Goal: Task Accomplishment & Management: Complete application form

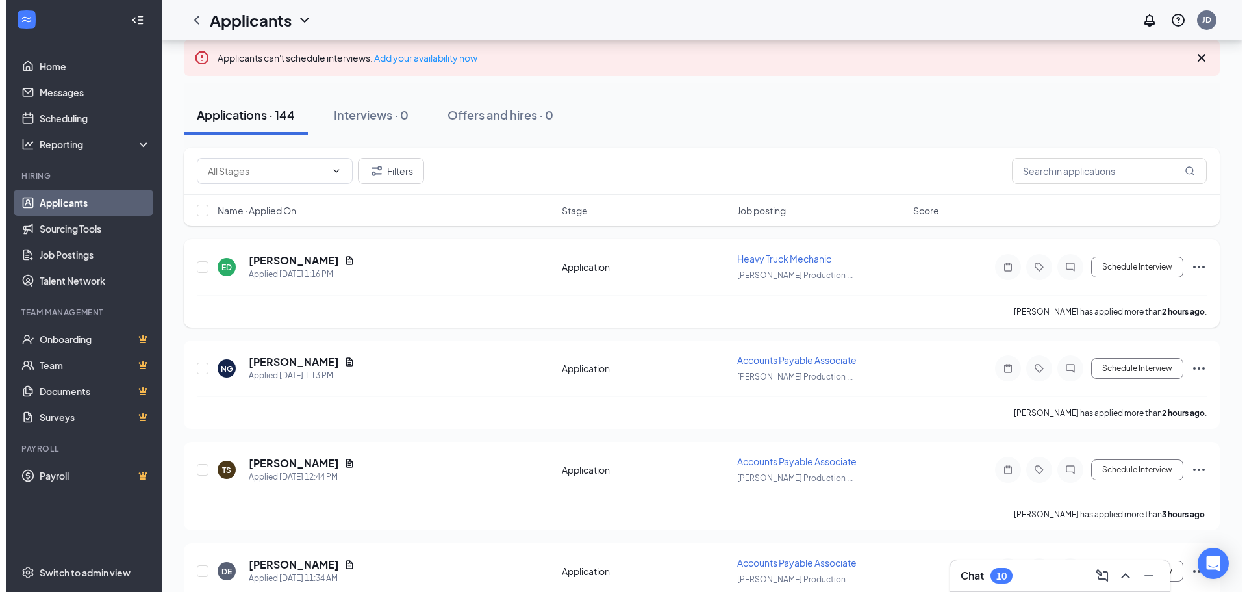
scroll to position [75, 0]
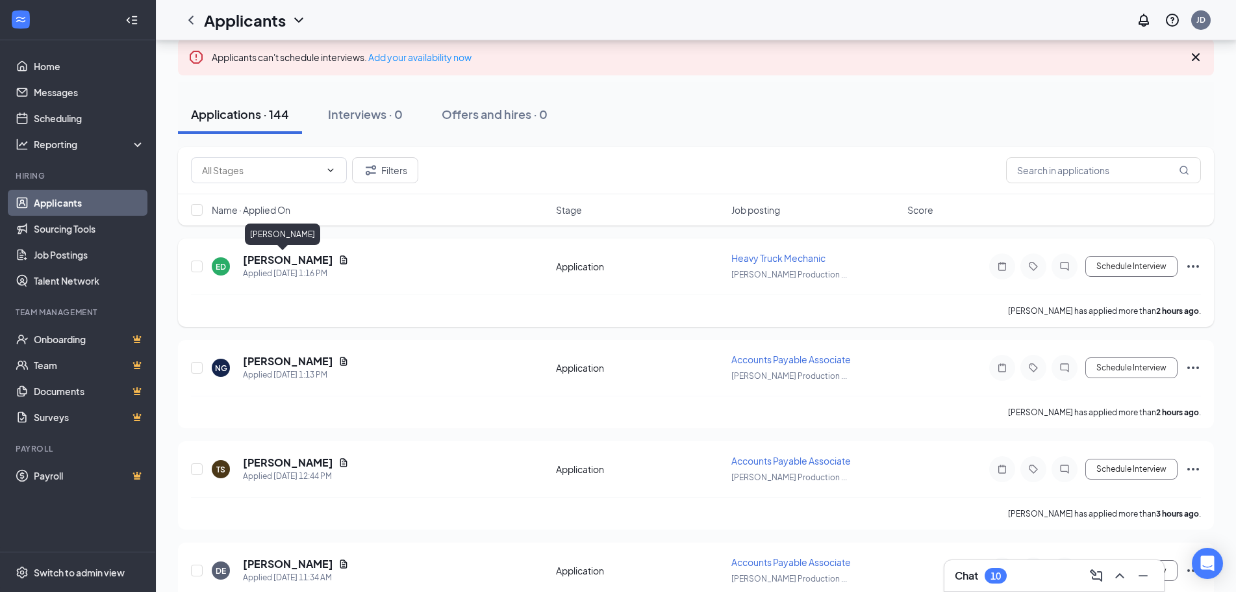
click at [265, 260] on h5 "[PERSON_NAME]" at bounding box center [288, 260] width 90 height 14
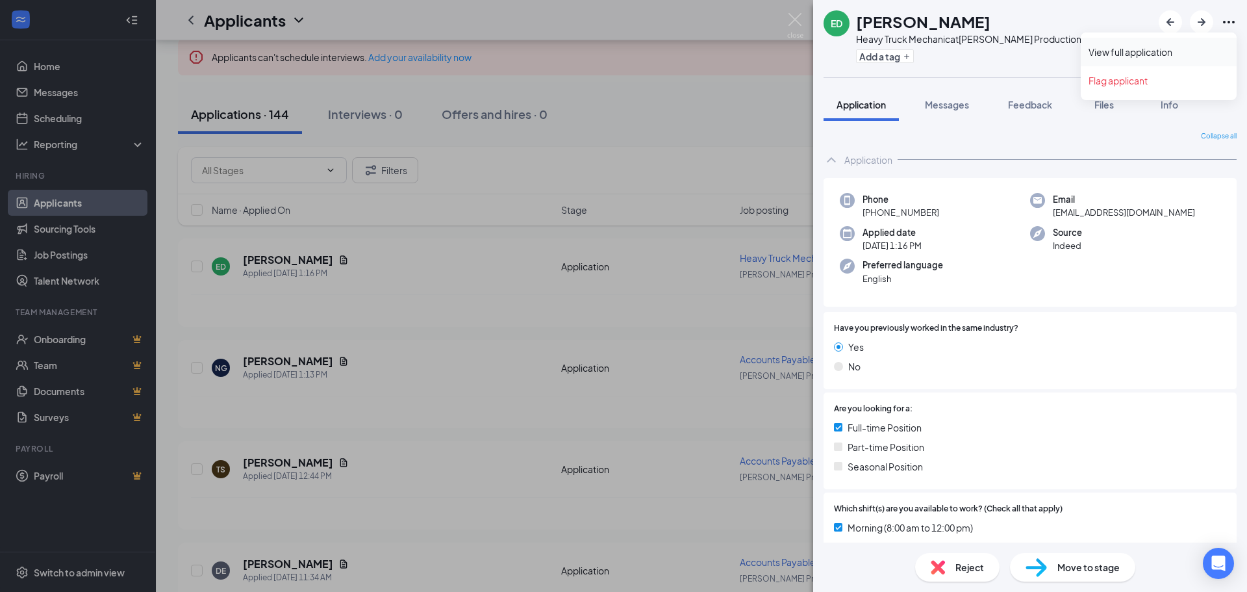
click at [1130, 51] on link "View full application" at bounding box center [1159, 51] width 140 height 13
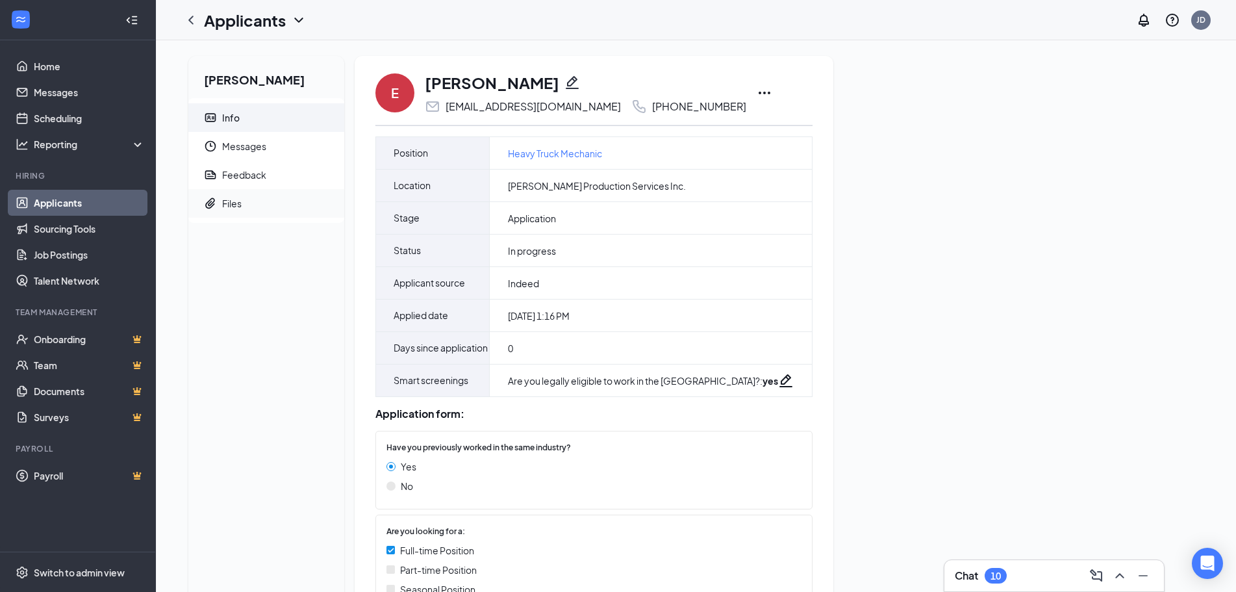
click at [239, 203] on div "Files" at bounding box center [231, 203] width 19 height 13
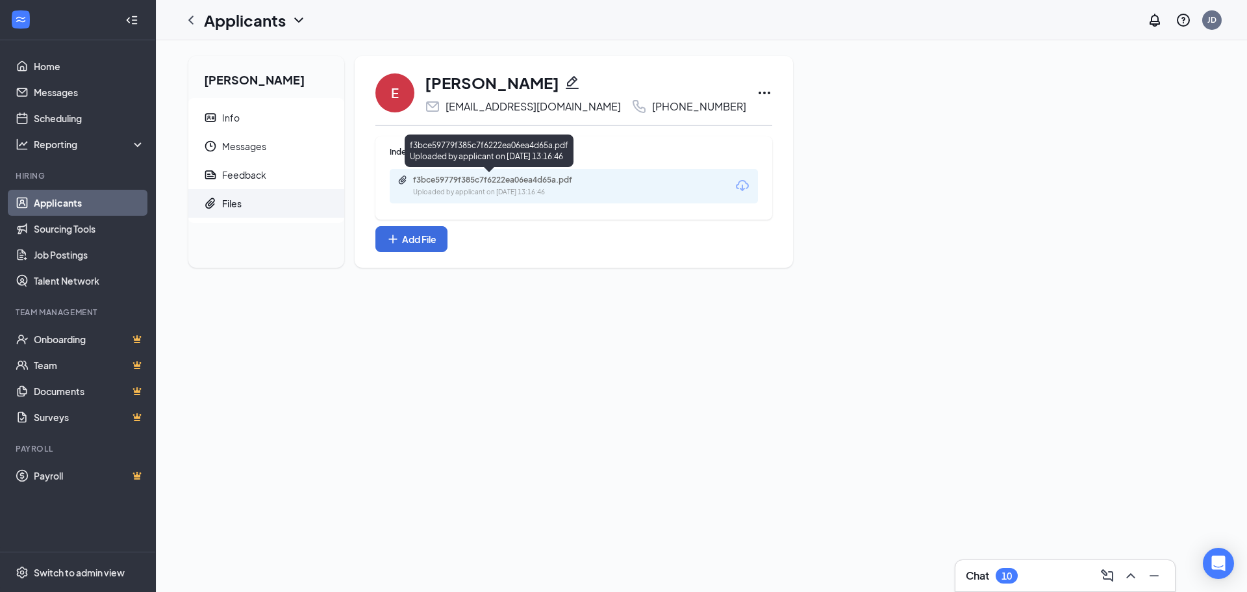
click at [493, 182] on div "f3bce59779f385c7f6222ea06ea4d65a.pdf" at bounding box center [504, 180] width 182 height 10
click at [63, 203] on link "Applicants" at bounding box center [89, 203] width 111 height 26
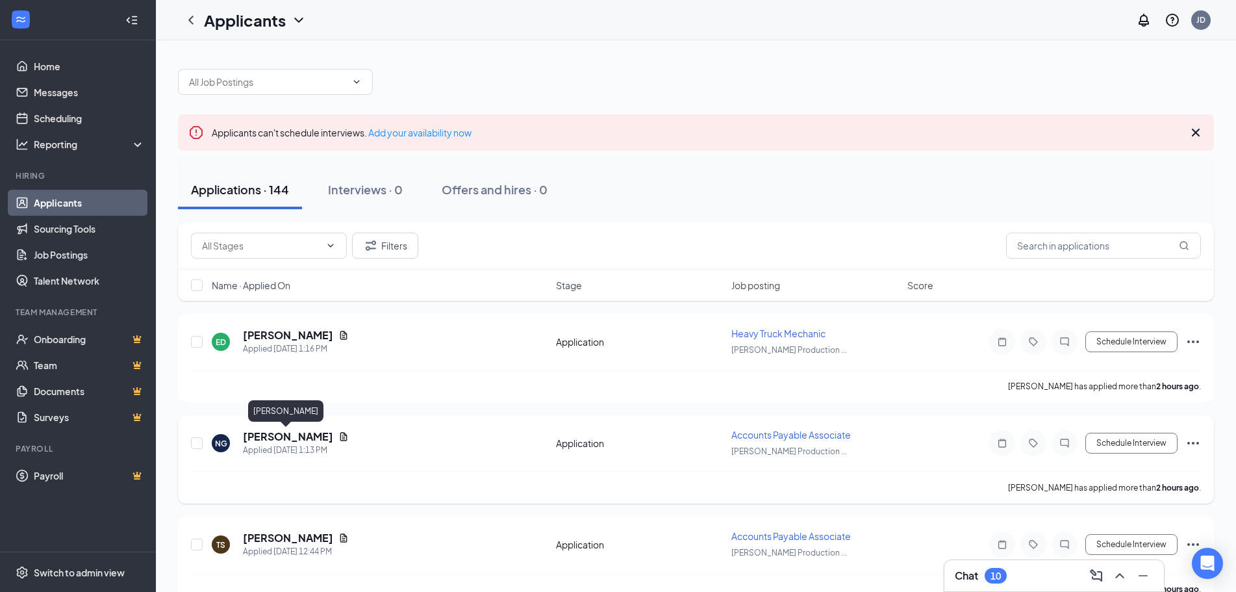
click at [283, 435] on h5 "Nathan Graham" at bounding box center [288, 436] width 90 height 14
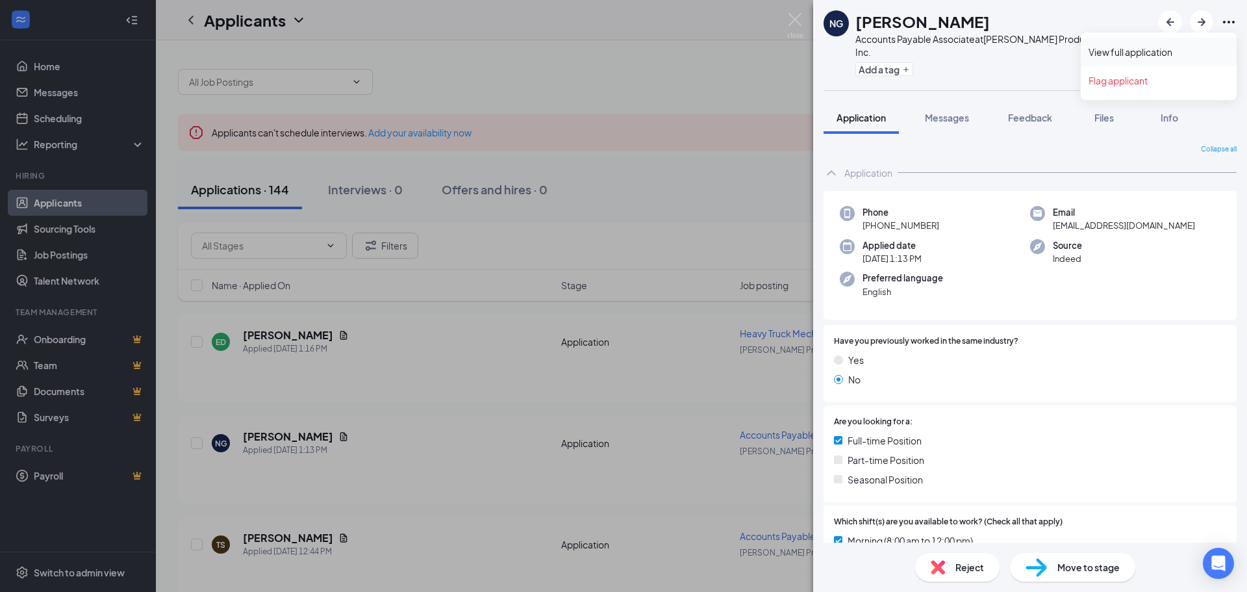
click at [1143, 50] on link "View full application" at bounding box center [1159, 51] width 140 height 13
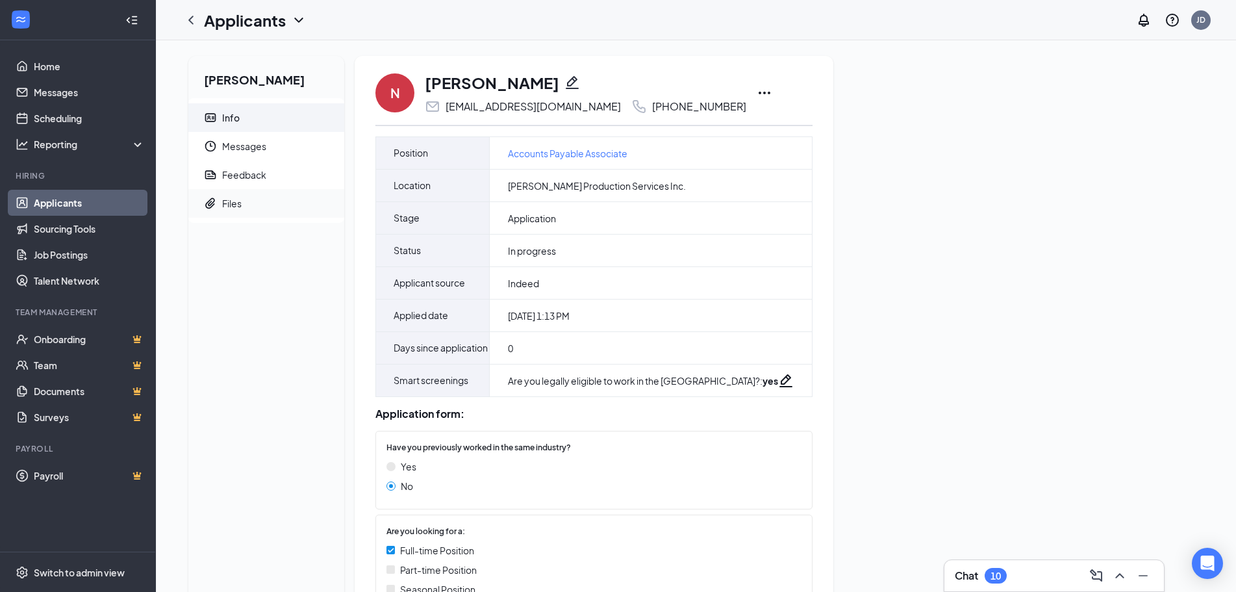
click at [227, 200] on div "Files" at bounding box center [231, 203] width 19 height 13
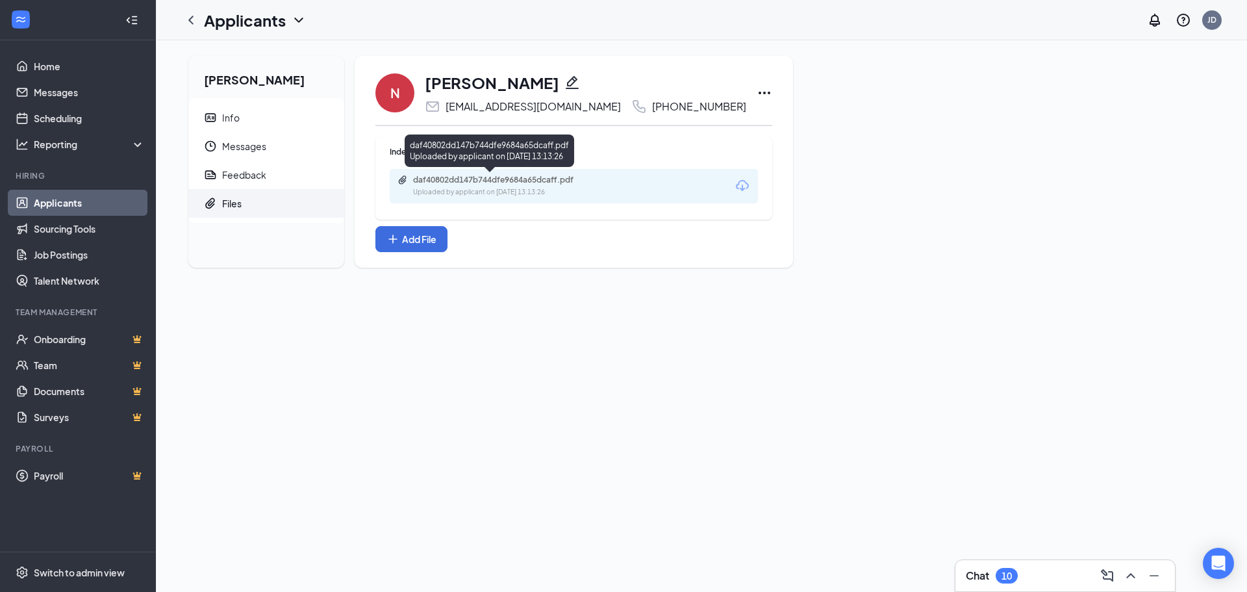
click at [496, 184] on div "daf40802dd147b744dfe9684a65dcaff.pdf" at bounding box center [504, 180] width 182 height 10
click at [190, 12] on icon "ChevronLeft" at bounding box center [191, 20] width 16 height 16
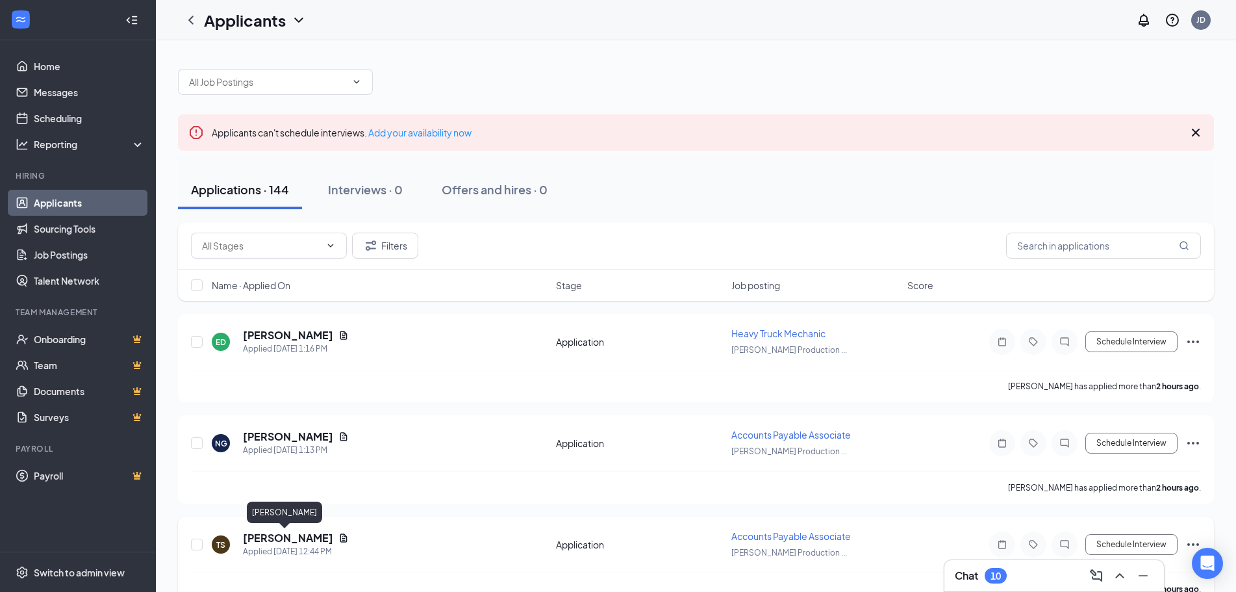
click at [264, 531] on h5 "Terri Slocum" at bounding box center [288, 538] width 90 height 14
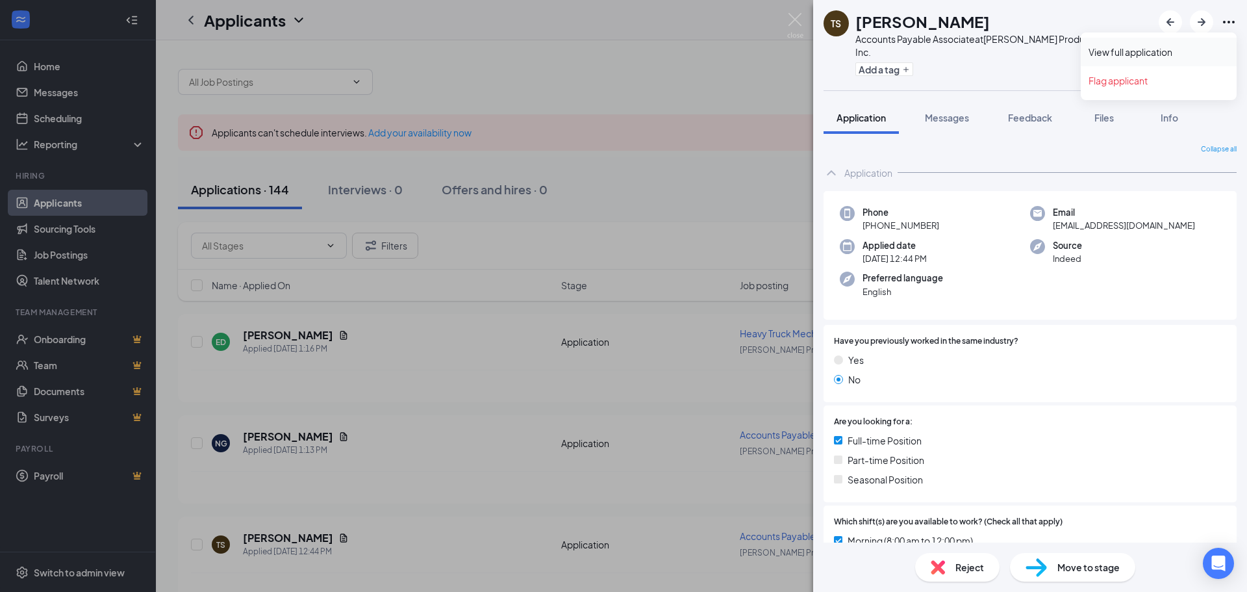
click at [1126, 51] on link "View full application" at bounding box center [1159, 51] width 140 height 13
click at [357, 511] on div "TS Terri Slocum Accounts Payable Associate at Beckman Production Services Inc. …" at bounding box center [623, 296] width 1247 height 592
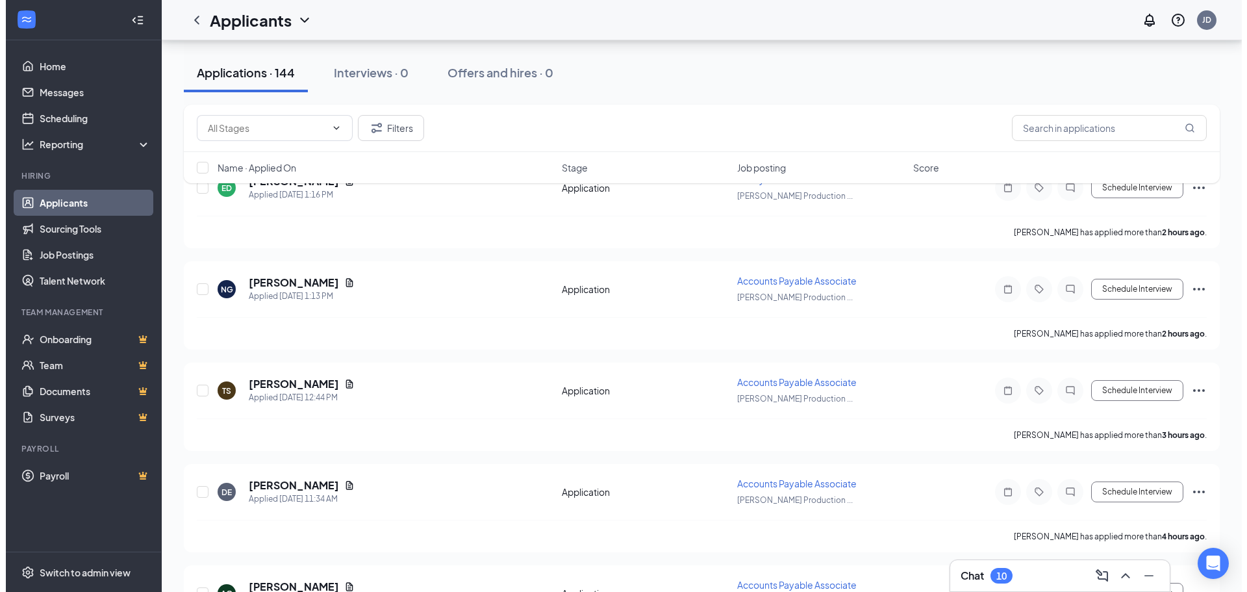
scroll to position [155, 0]
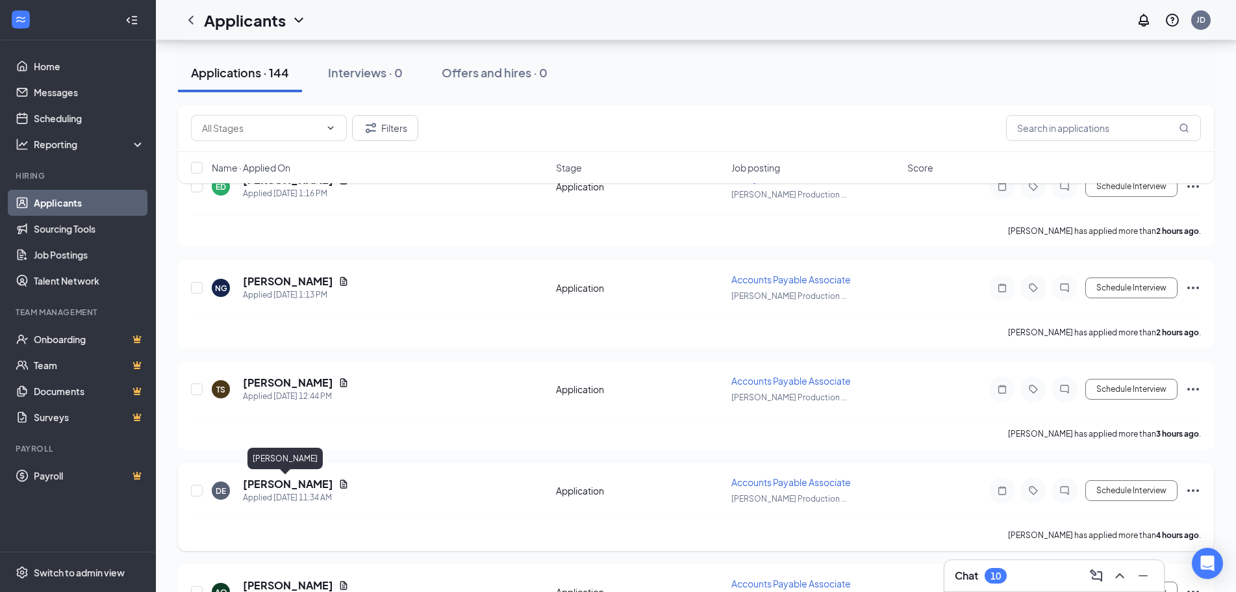
click at [266, 485] on h5 "Desirae Ellison" at bounding box center [288, 484] width 90 height 14
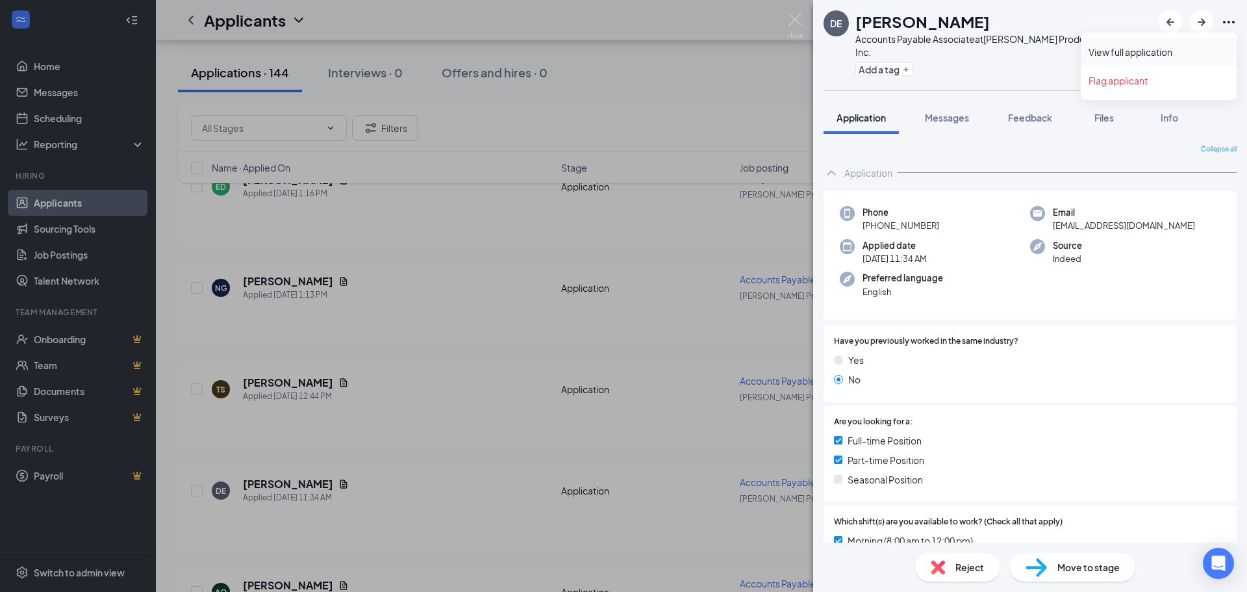
click at [1140, 55] on link "View full application" at bounding box center [1159, 51] width 140 height 13
click at [369, 444] on div "DE Desirae Ellison Accounts Payable Associate at Beckman Production Services In…" at bounding box center [623, 296] width 1247 height 592
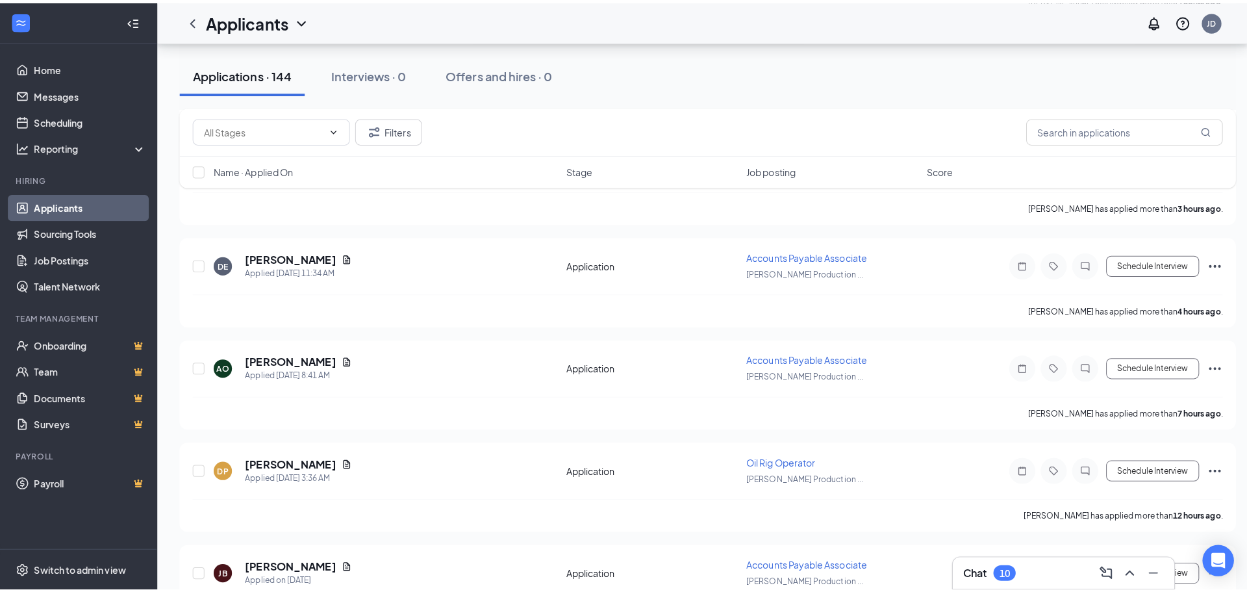
scroll to position [386, 0]
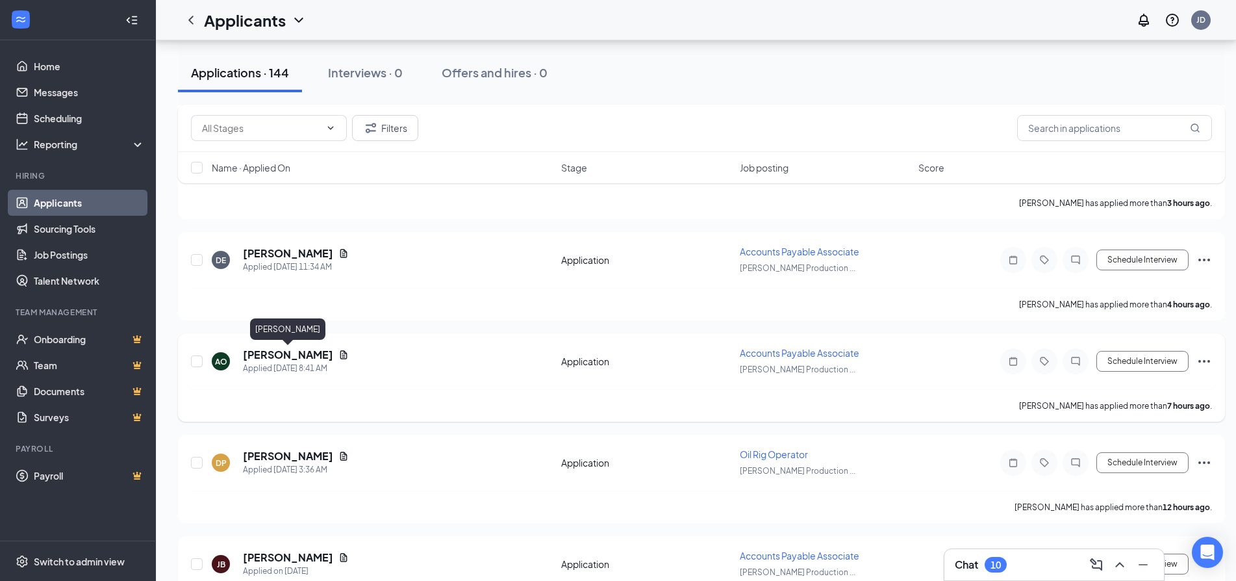
click at [284, 352] on h5 "ANNETTE ORMAN" at bounding box center [288, 355] width 90 height 14
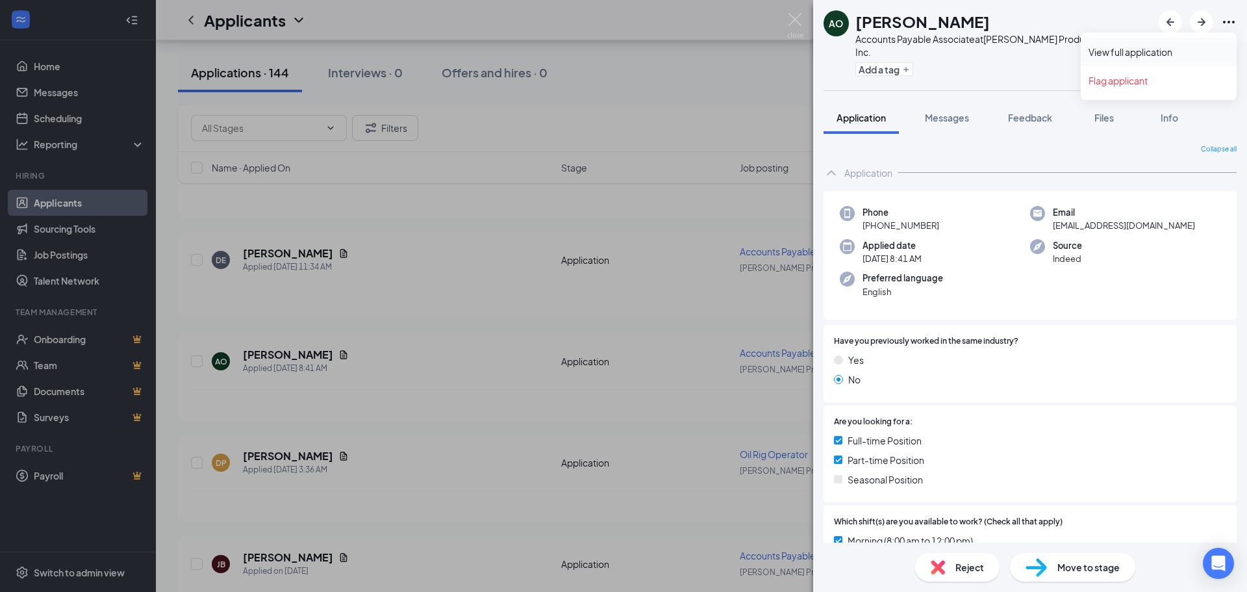
click at [1108, 55] on link "View full application" at bounding box center [1159, 51] width 140 height 13
click at [465, 464] on div "AO ANNETTE ORMAN Accounts Payable Associate at Beckman Production Services Inc.…" at bounding box center [623, 296] width 1247 height 592
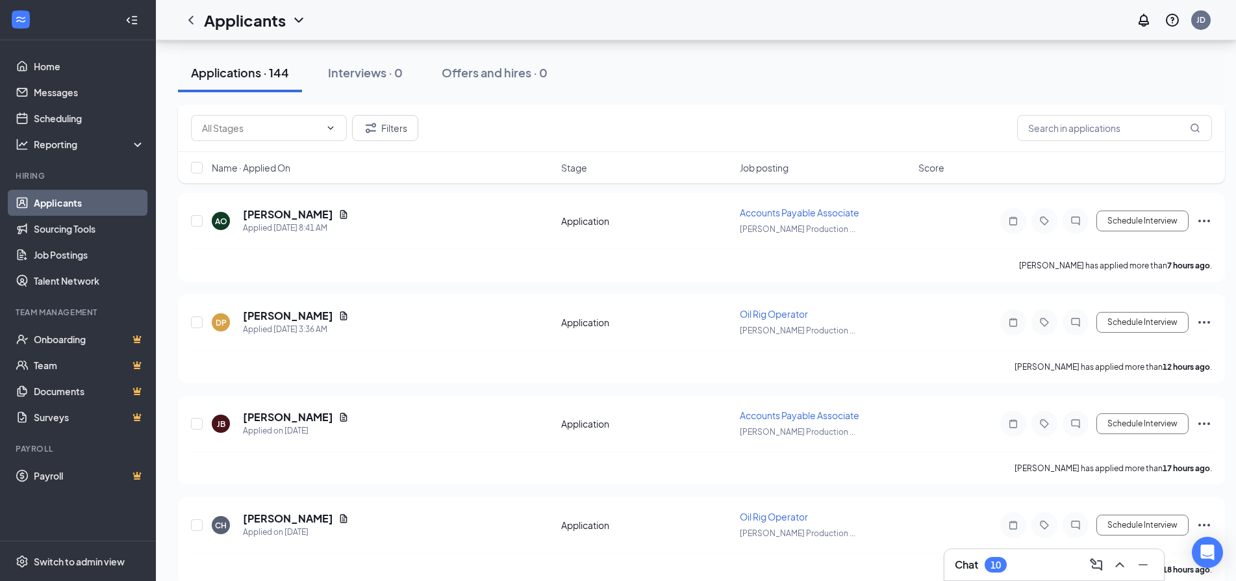
scroll to position [527, 0]
click at [277, 418] on h5 "[PERSON_NAME]" at bounding box center [288, 416] width 90 height 14
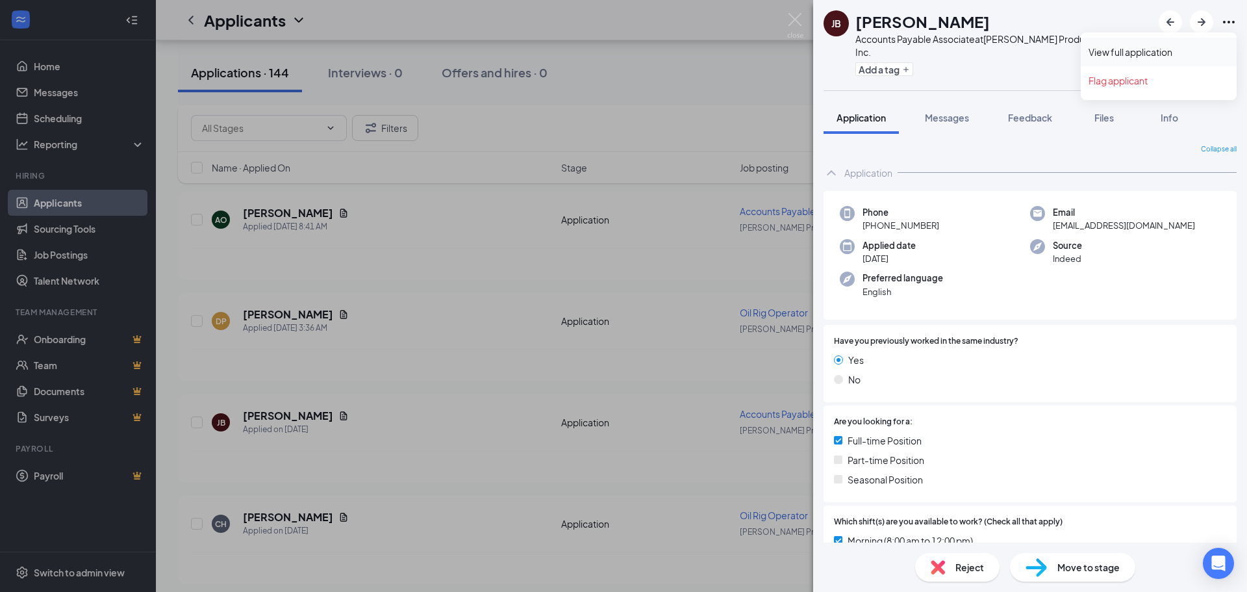
click at [1125, 54] on link "View full application" at bounding box center [1159, 51] width 140 height 13
click at [419, 492] on div "JB JENNIFER BLOUNT Accounts Payable Associate at Beckman Production Services In…" at bounding box center [623, 296] width 1247 height 592
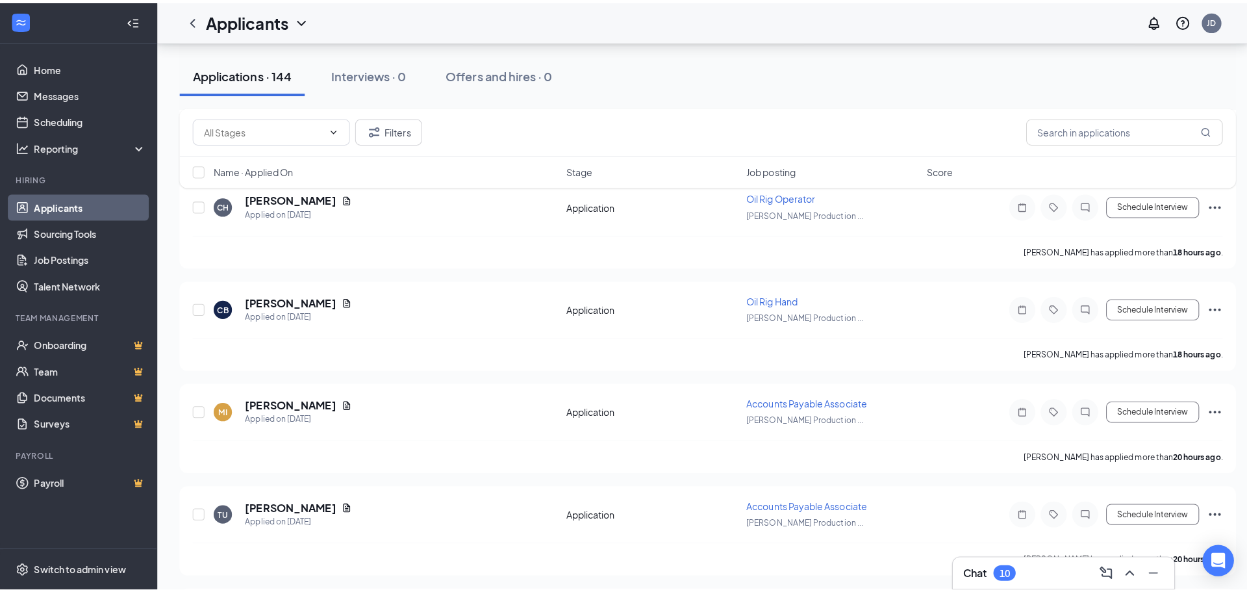
scroll to position [850, 0]
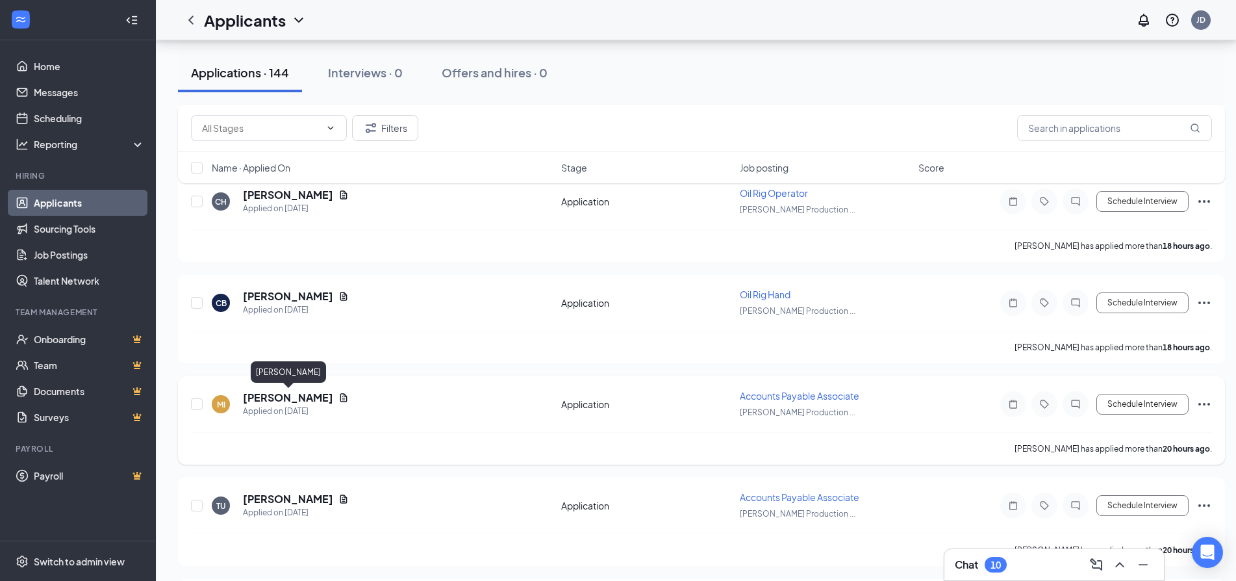
click at [294, 396] on h5 "[PERSON_NAME]" at bounding box center [288, 397] width 90 height 14
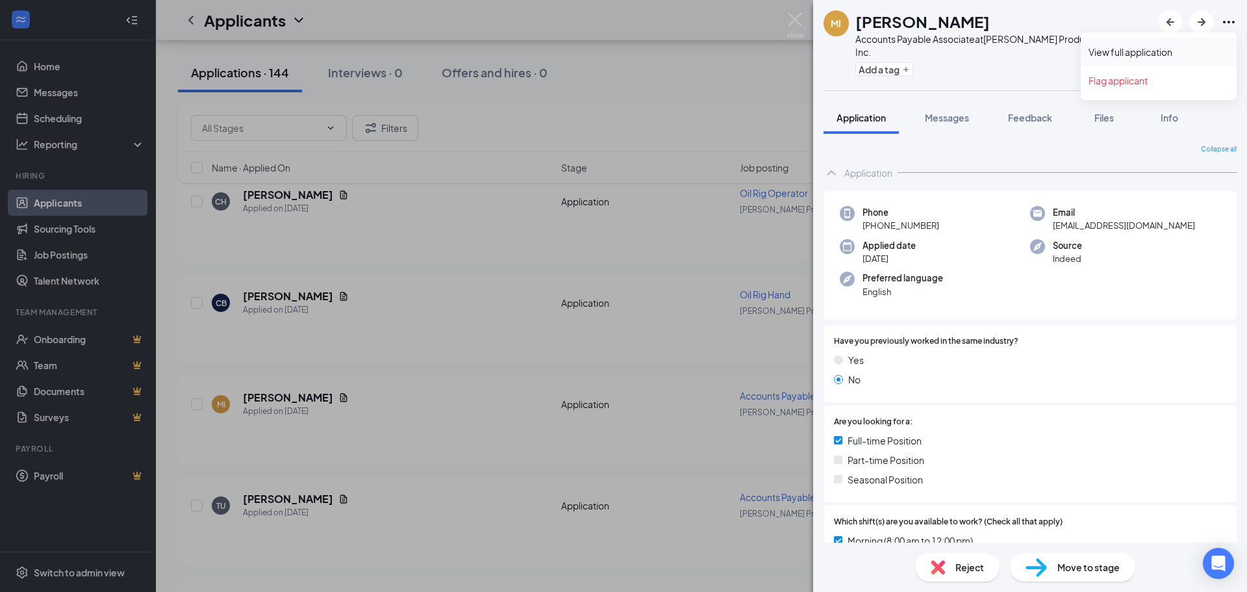
click at [1121, 52] on link "View full application" at bounding box center [1159, 51] width 140 height 13
click at [440, 420] on div "MI Marianne Ingersoll Accounts Payable Associate at Beckman Production Services…" at bounding box center [623, 296] width 1247 height 592
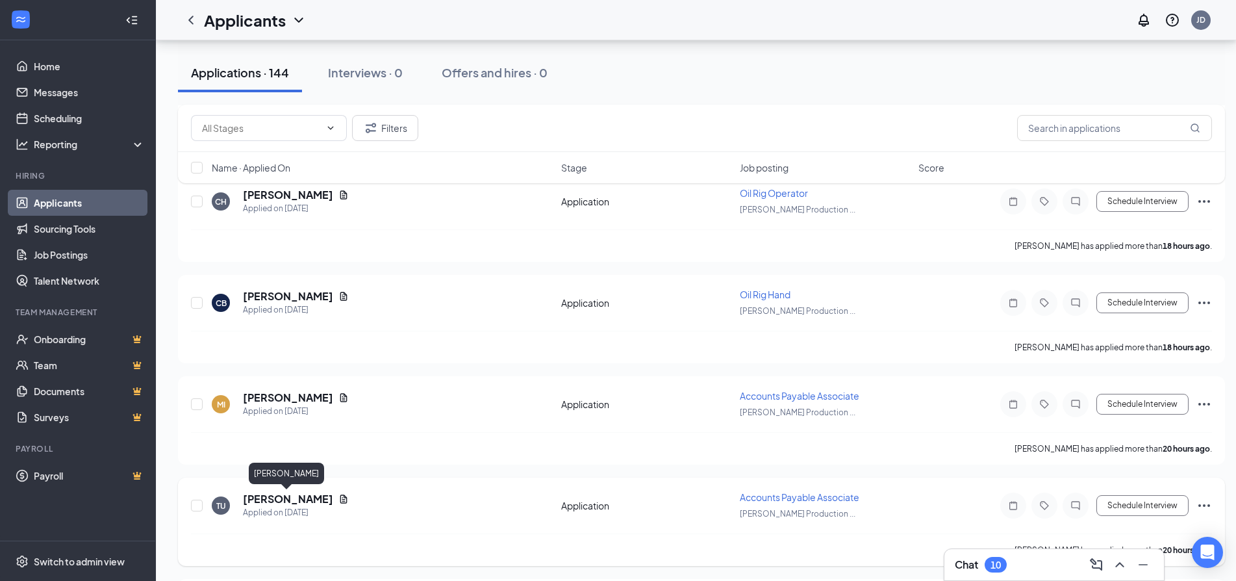
click at [299, 501] on h5 "[PERSON_NAME]" at bounding box center [288, 499] width 90 height 14
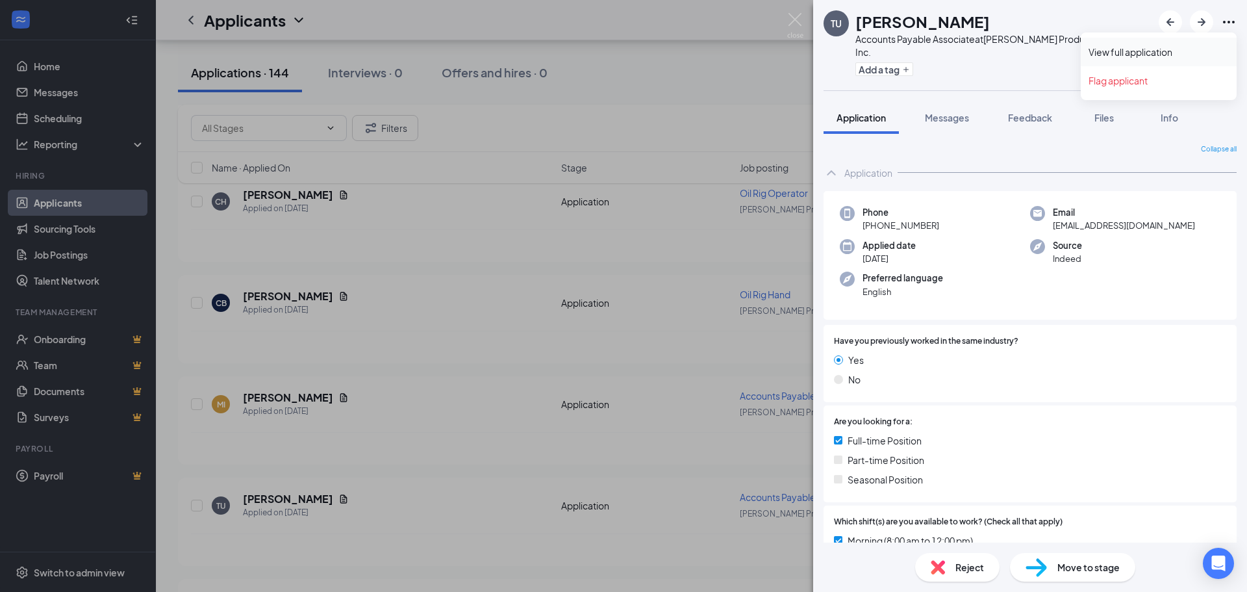
click at [1121, 54] on link "View full application" at bounding box center [1159, 51] width 140 height 13
click at [416, 550] on div "TU Trevor Urquhart Accounts Payable Associate at Beckman Production Services In…" at bounding box center [623, 296] width 1247 height 592
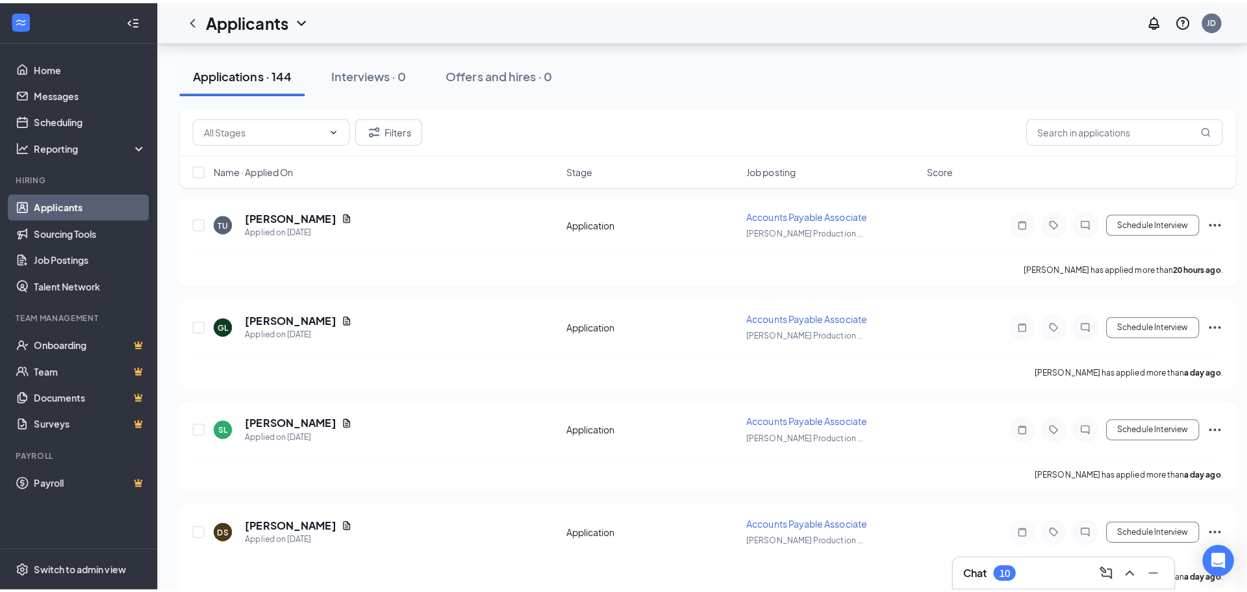
scroll to position [1136, 0]
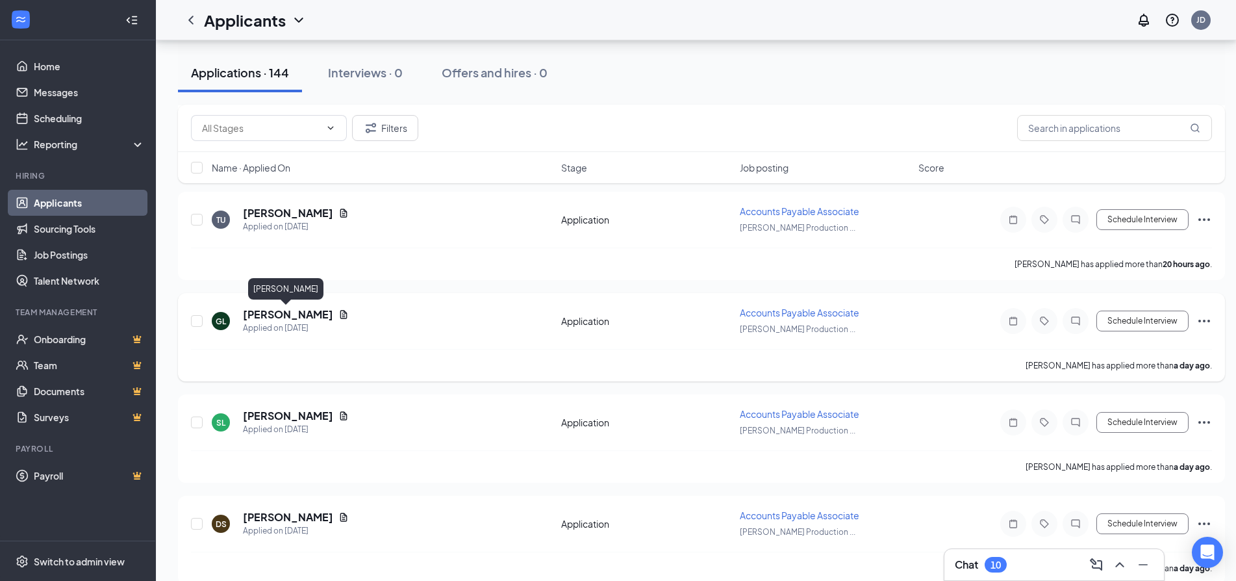
click at [299, 319] on h5 "[PERSON_NAME]" at bounding box center [288, 314] width 90 height 14
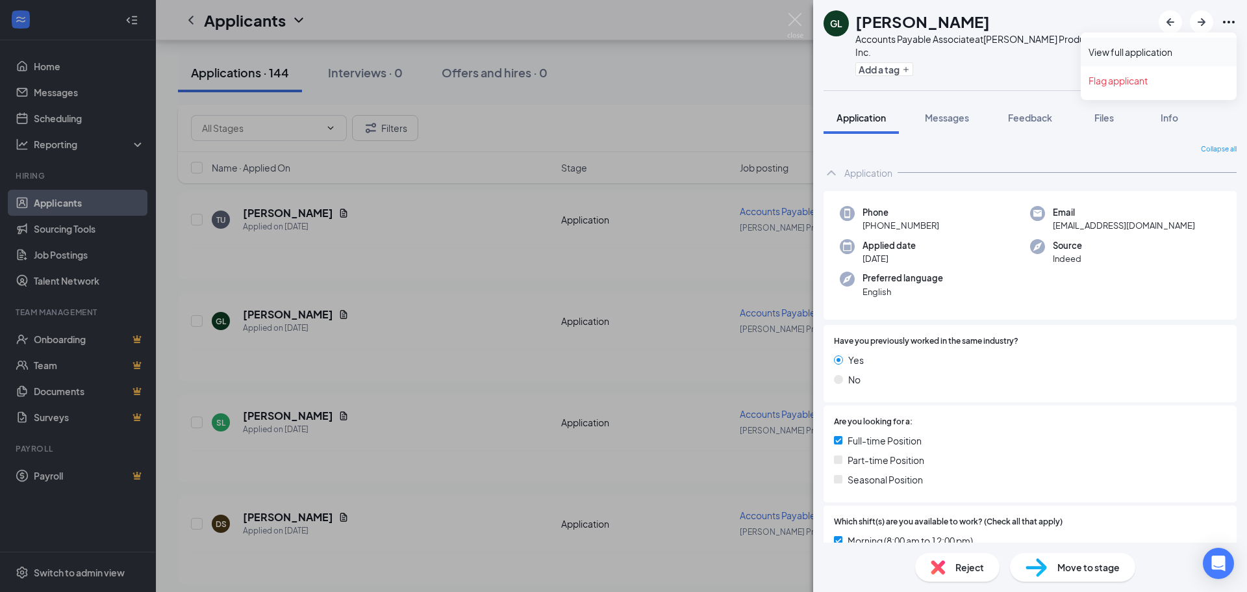
click at [1139, 49] on link "View full application" at bounding box center [1159, 51] width 140 height 13
click at [340, 511] on div "GL Georgette Long Accounts Payable Associate at Beckman Production Services Inc…" at bounding box center [623, 296] width 1247 height 592
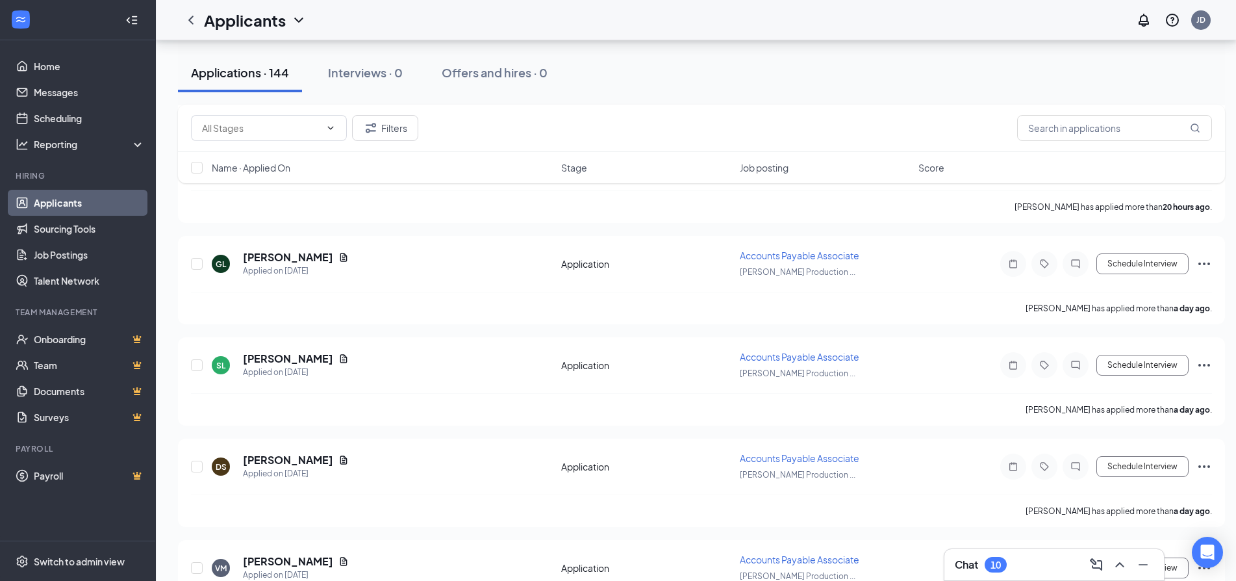
scroll to position [1195, 0]
click at [270, 454] on h5 "[PERSON_NAME]" at bounding box center [288, 457] width 90 height 14
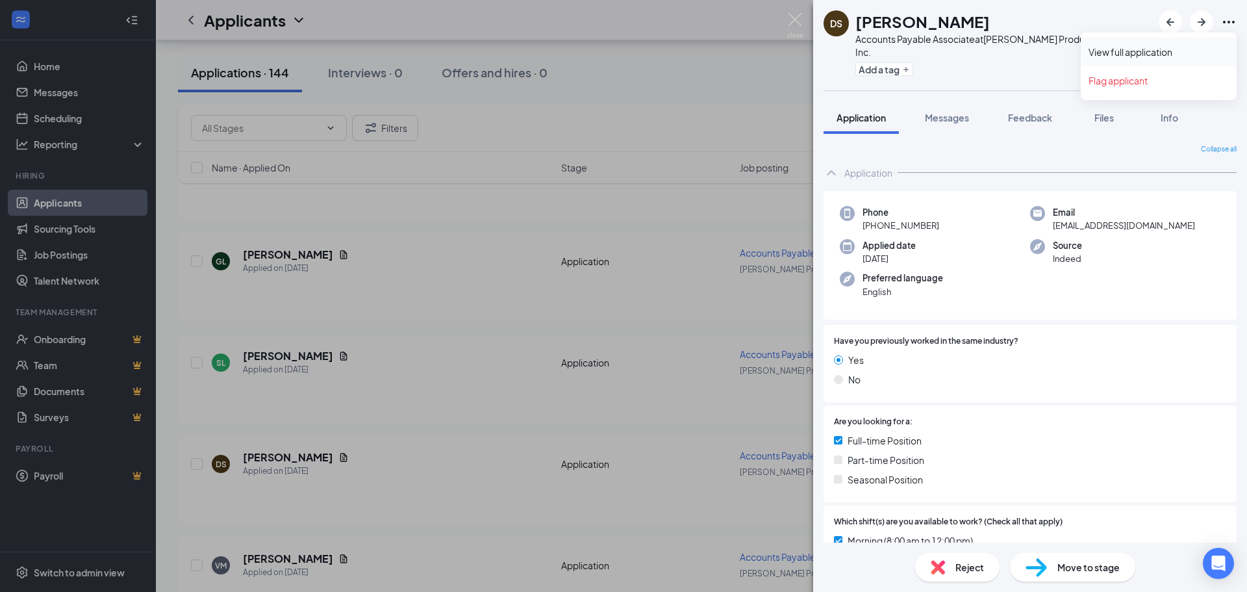
click at [1123, 52] on link "View full application" at bounding box center [1159, 51] width 140 height 13
click at [1149, 53] on link "View full application" at bounding box center [1159, 51] width 140 height 13
click at [378, 394] on div "DS Deanne Szlag Accounts Payable Associate at Beckman Production Services Inc. …" at bounding box center [623, 296] width 1247 height 592
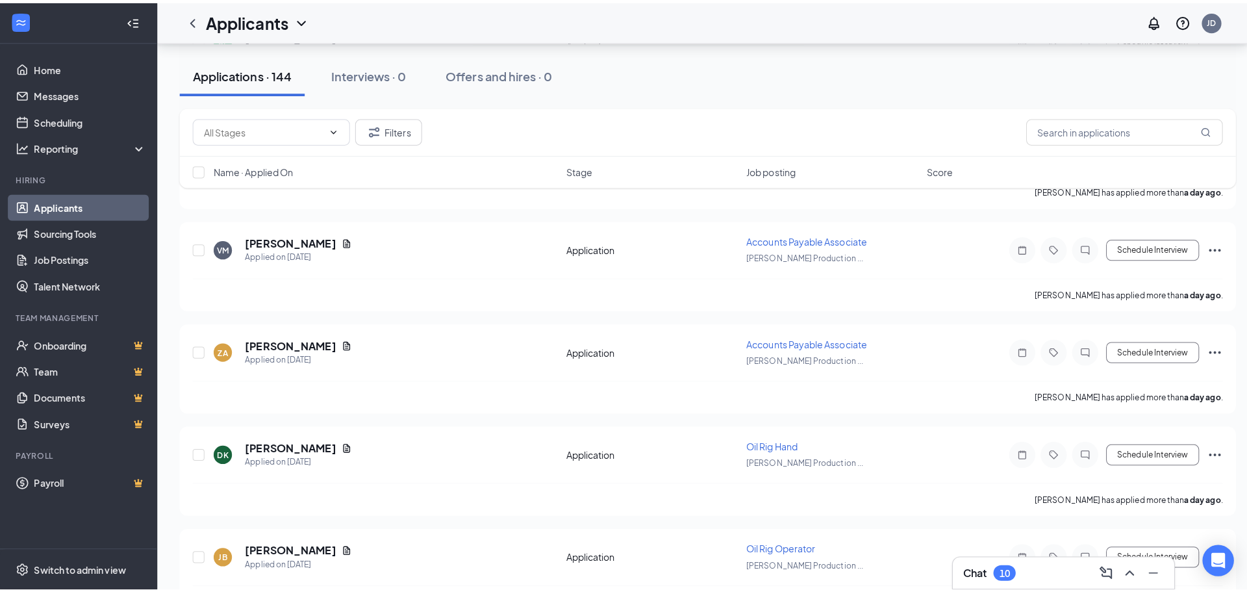
scroll to position [1516, 0]
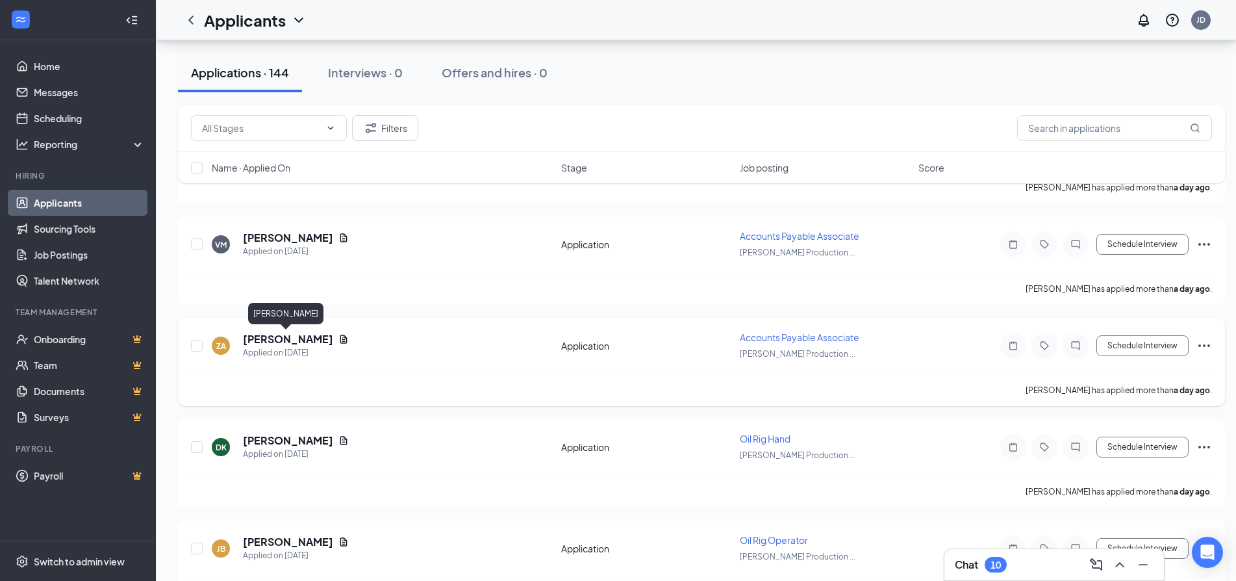
click at [255, 342] on h5 "[PERSON_NAME]" at bounding box center [288, 339] width 90 height 14
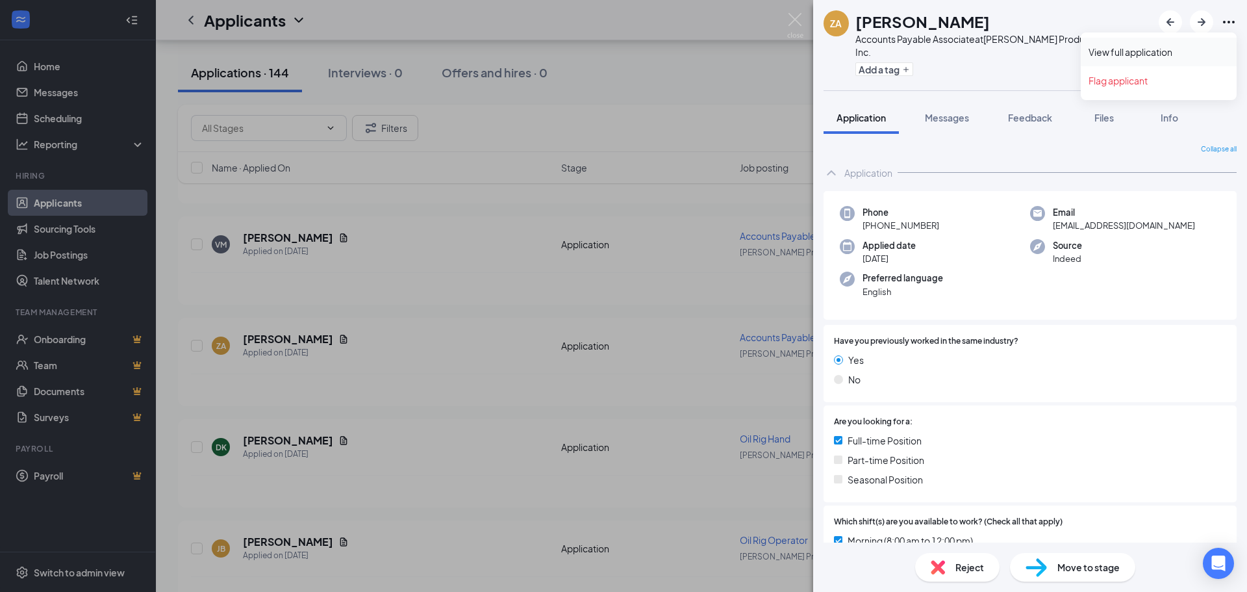
click at [1124, 52] on link "View full application" at bounding box center [1159, 51] width 140 height 13
click at [444, 466] on div "ZA Zola Altangerel Accounts Payable Associate at Beckman Production Services In…" at bounding box center [623, 296] width 1247 height 592
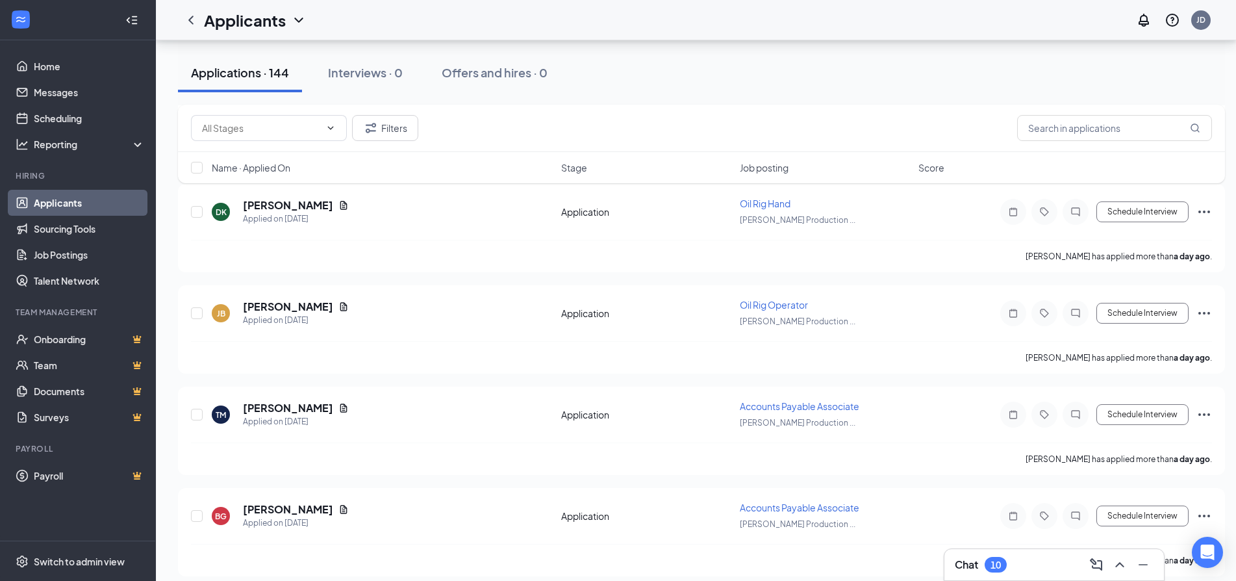
scroll to position [1752, 0]
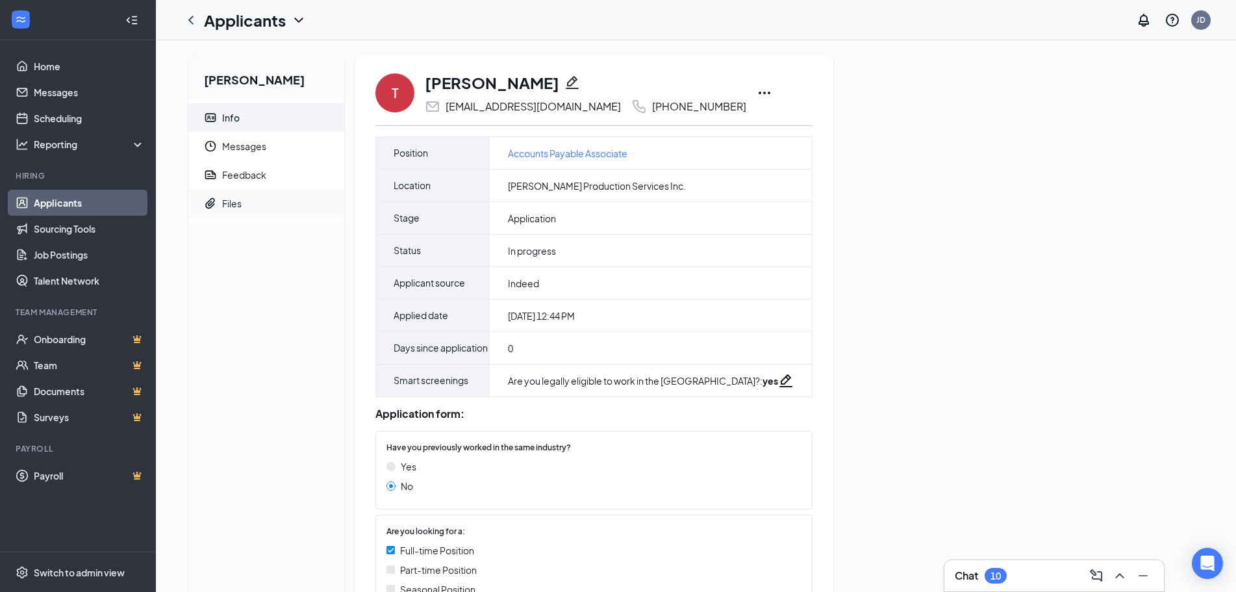
click at [233, 207] on div "Files" at bounding box center [231, 203] width 19 height 13
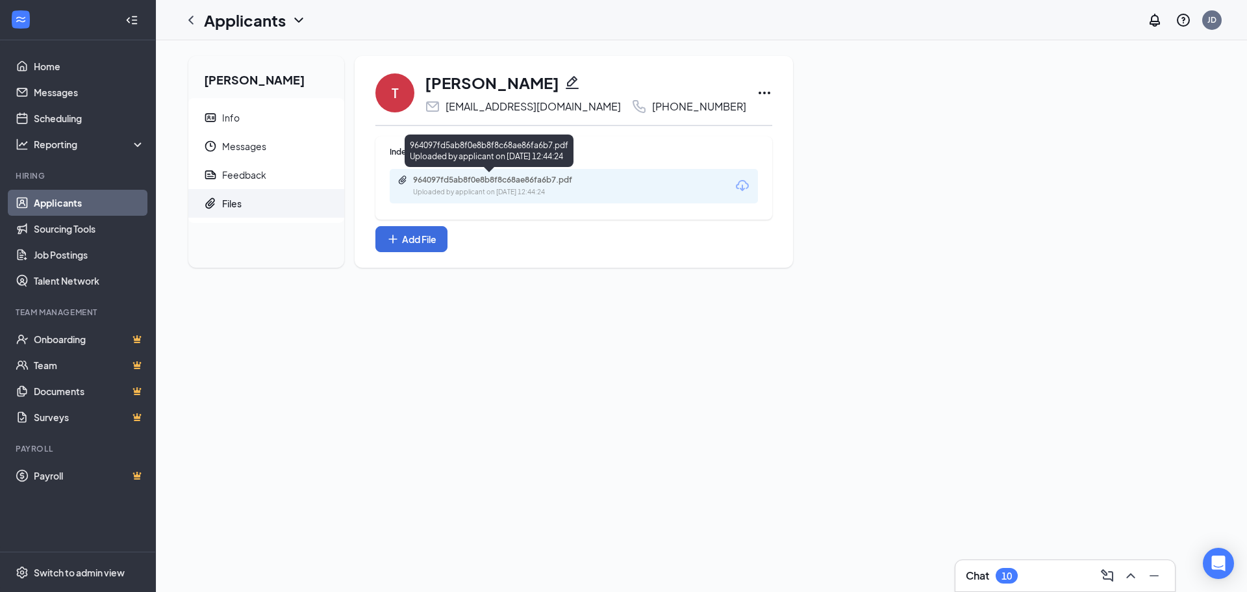
click at [526, 190] on div "Uploaded by applicant on Aug 26, 2025 at 12:44:24" at bounding box center [510, 192] width 195 height 10
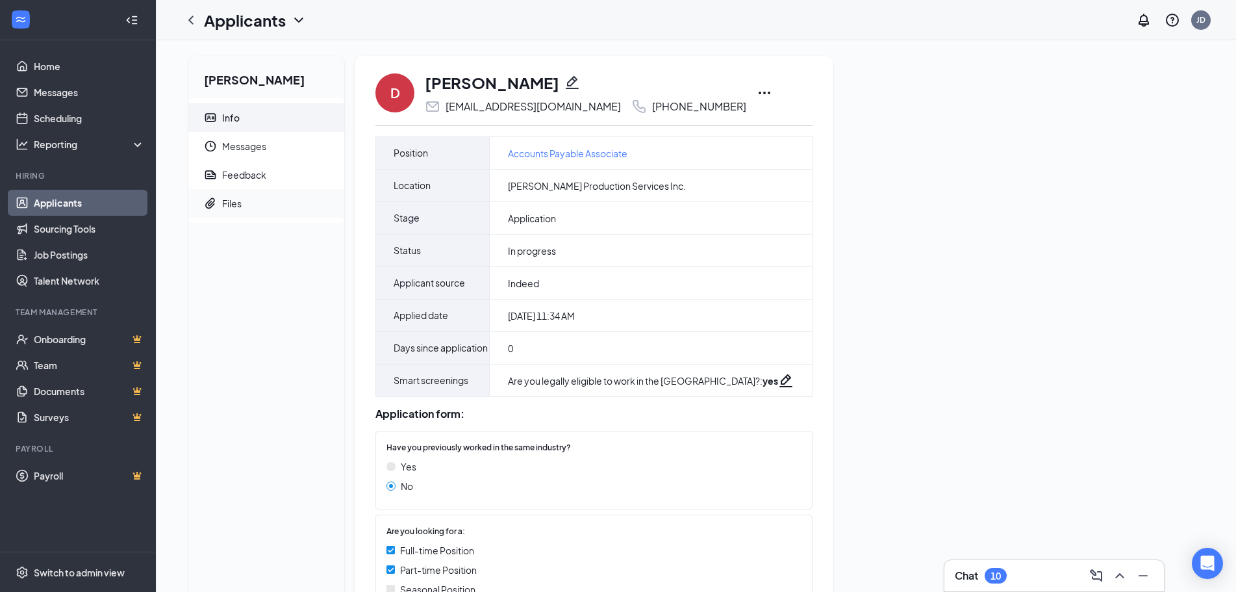
click at [232, 204] on div "Files" at bounding box center [231, 203] width 19 height 13
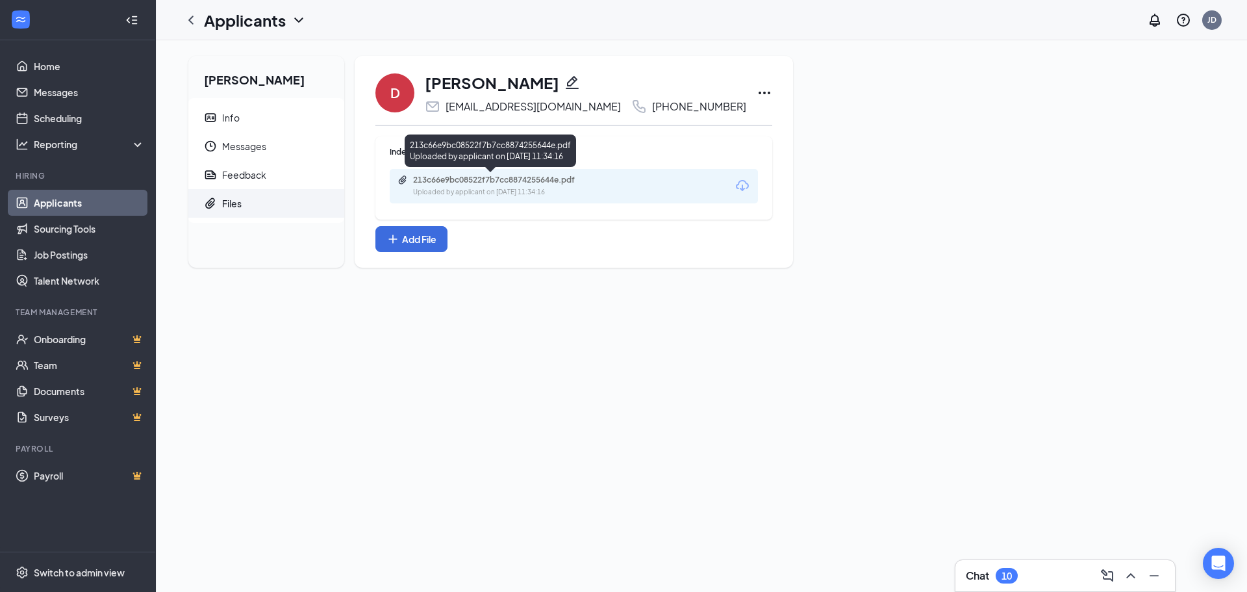
click at [542, 183] on div "213c66e9bc08522f7b7cc8874255644e.pdf" at bounding box center [504, 180] width 182 height 10
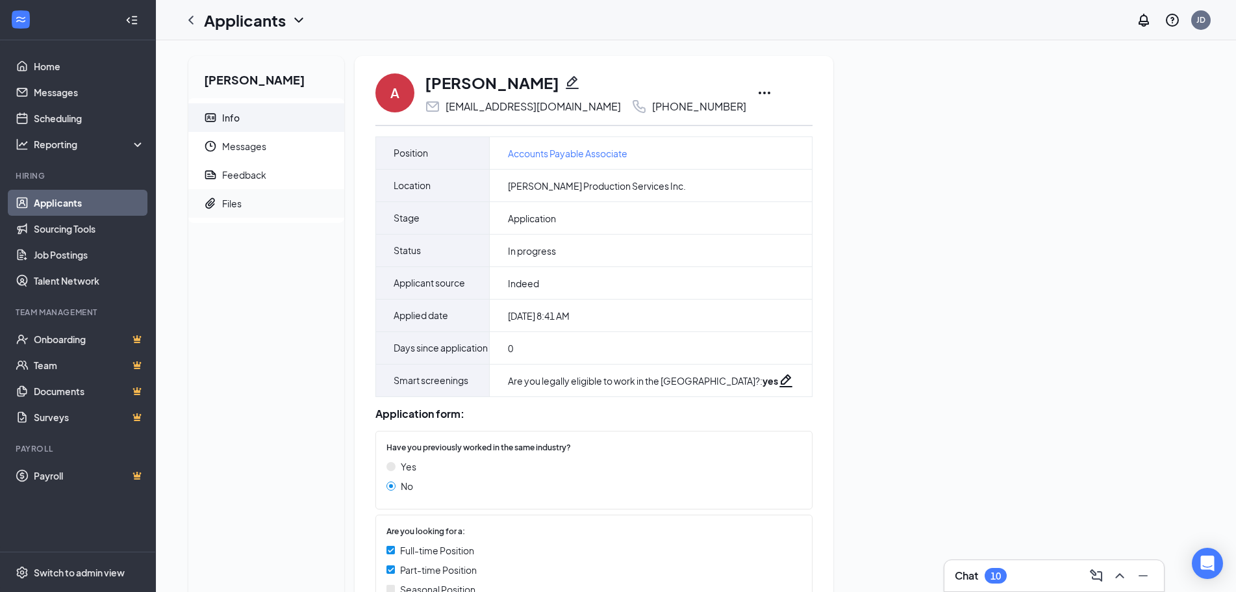
click at [225, 203] on div "Files" at bounding box center [231, 203] width 19 height 13
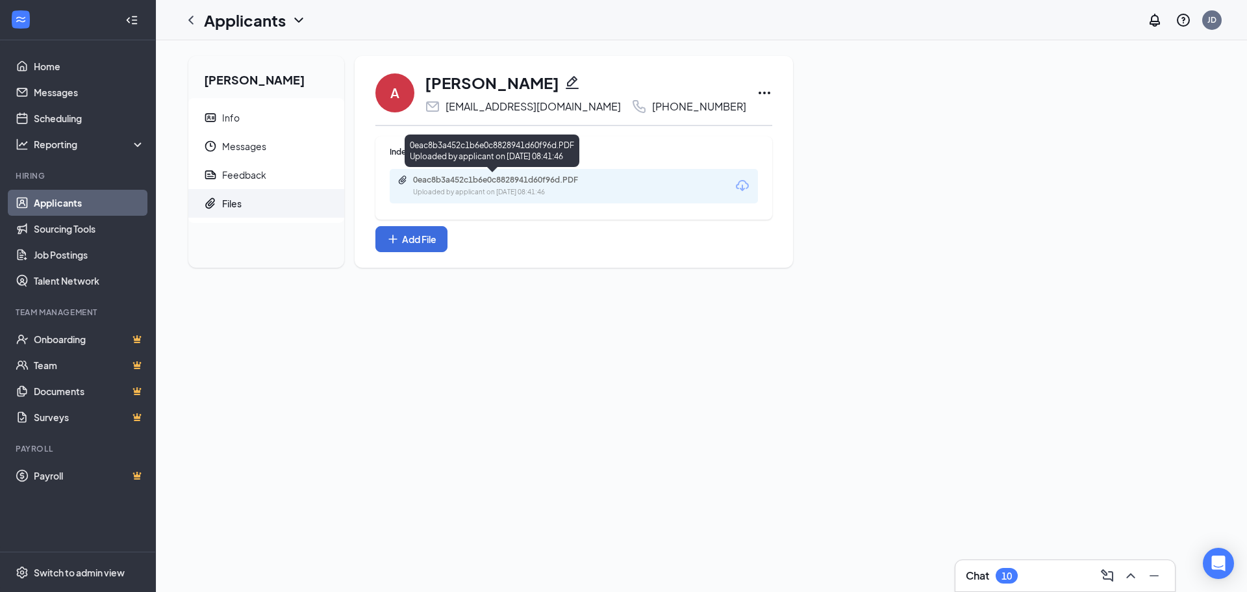
click at [511, 185] on div "0eac8b3a452c1b6e0c8828941d60f96d.PDF Uploaded by applicant on Aug 26, 2025 at 0…" at bounding box center [503, 186] width 210 height 23
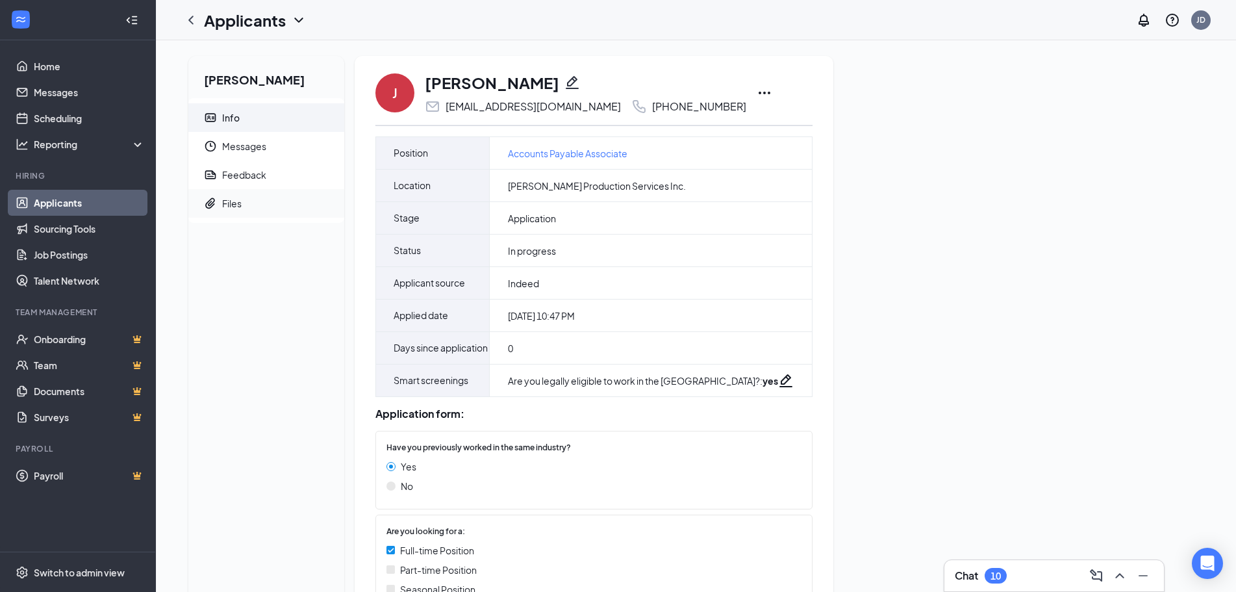
click at [231, 207] on div "Files" at bounding box center [231, 203] width 19 height 13
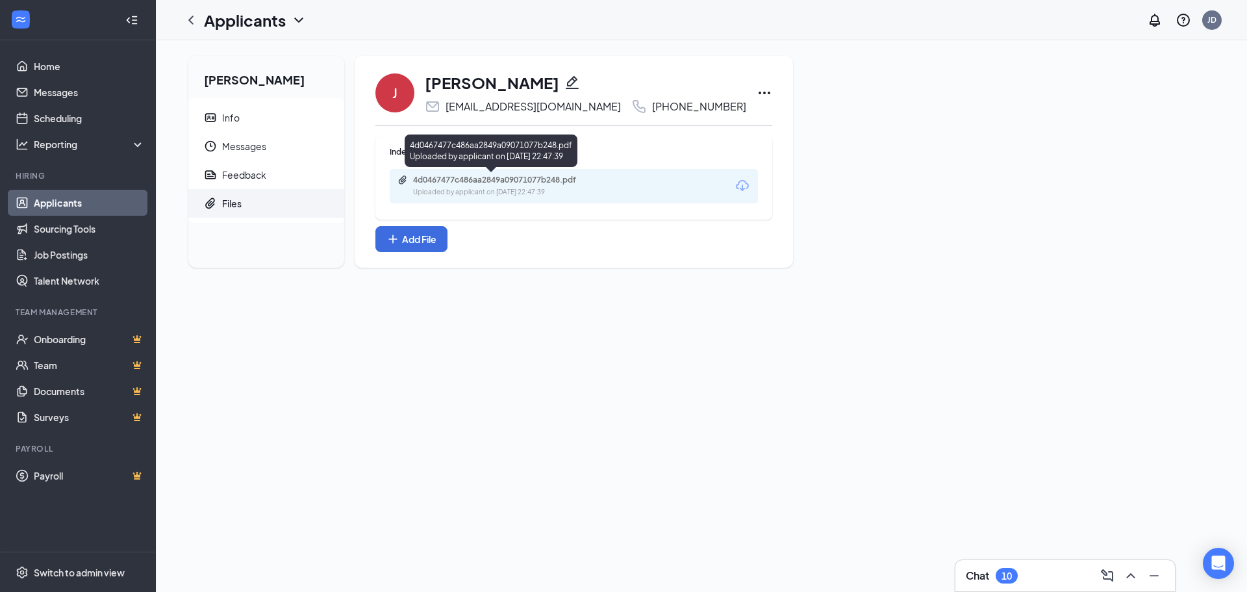
click at [523, 183] on div "4d0467477c486aa2849a09071077b248.pdf" at bounding box center [504, 180] width 182 height 10
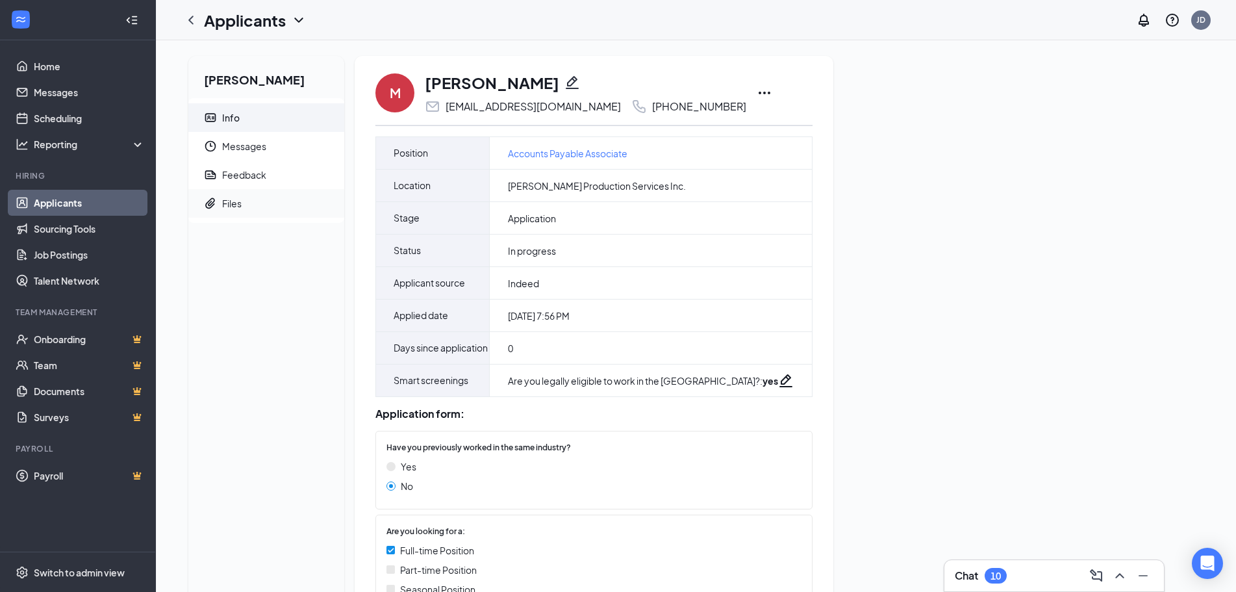
click at [226, 206] on div "Files" at bounding box center [231, 203] width 19 height 13
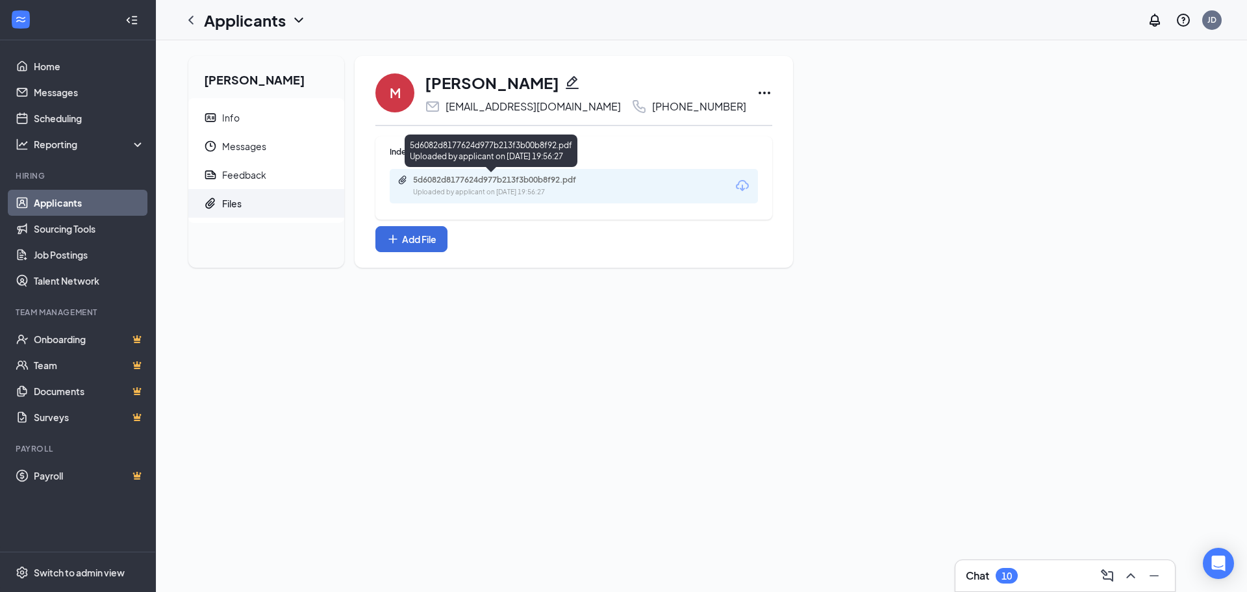
click at [493, 189] on div "Uploaded by applicant on Aug 25, 2025 at 19:56:27" at bounding box center [510, 192] width 195 height 10
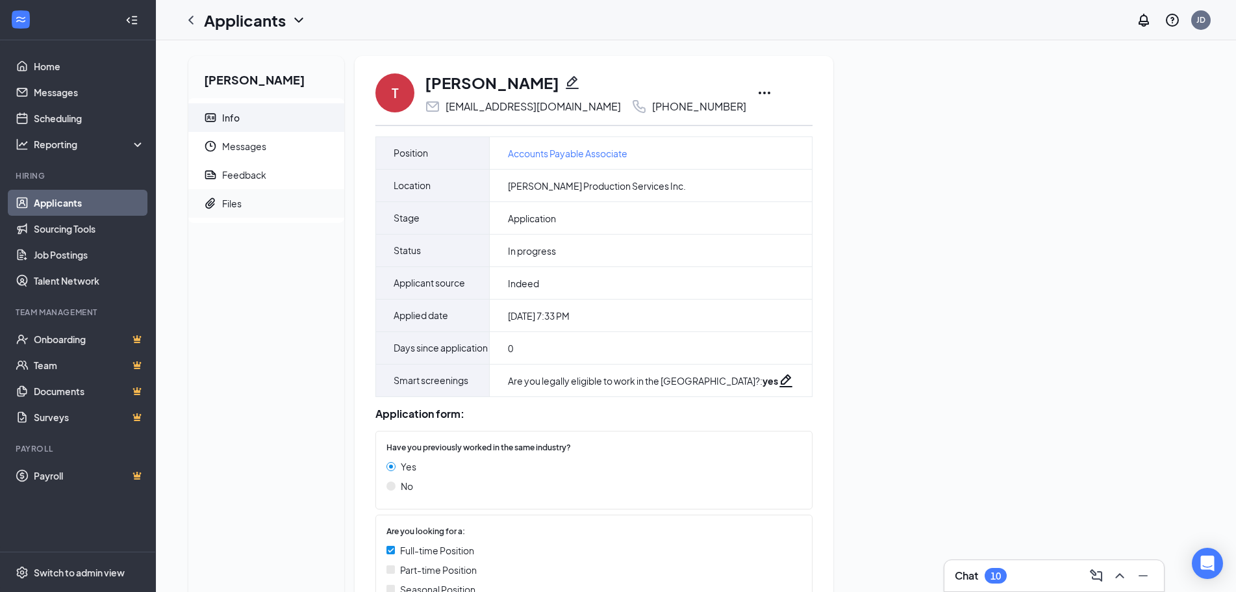
click at [231, 207] on div "Files" at bounding box center [231, 203] width 19 height 13
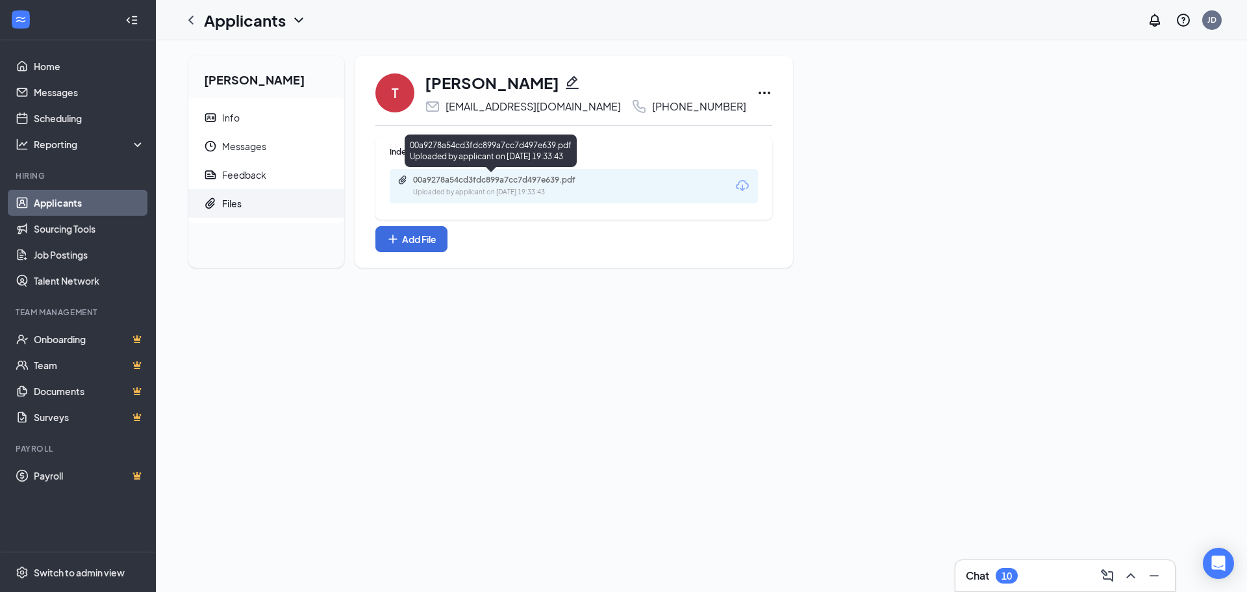
click at [560, 181] on div "00a9278a54cd3fdc899a7cc7d497e639.pdf" at bounding box center [504, 180] width 182 height 10
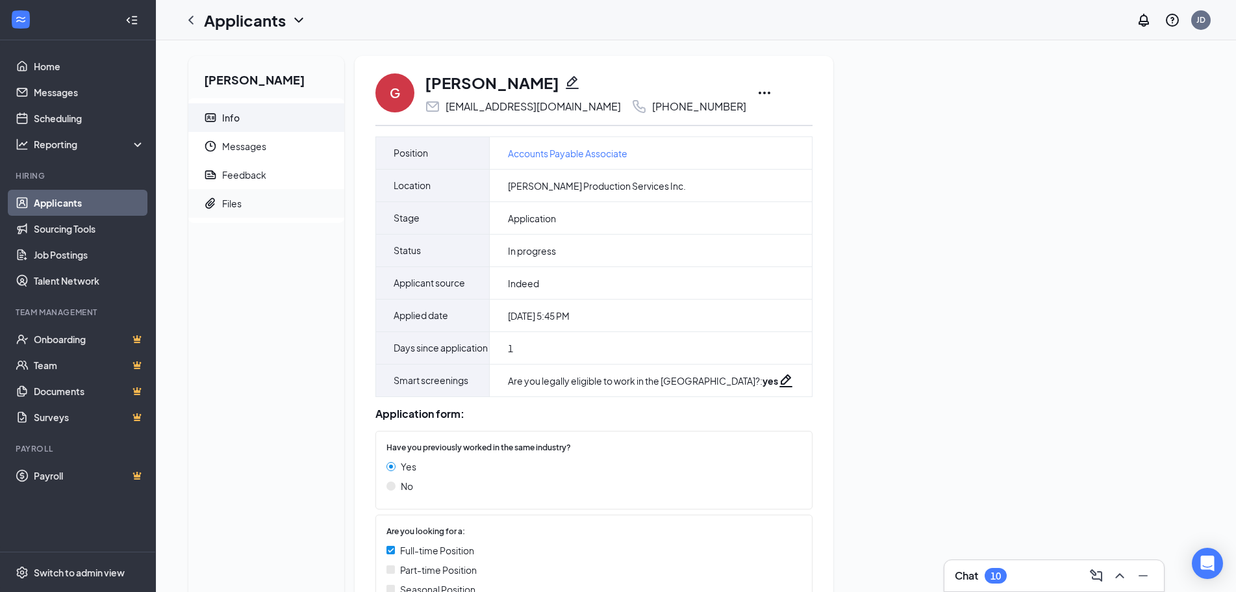
click at [234, 209] on div "Files" at bounding box center [231, 203] width 19 height 13
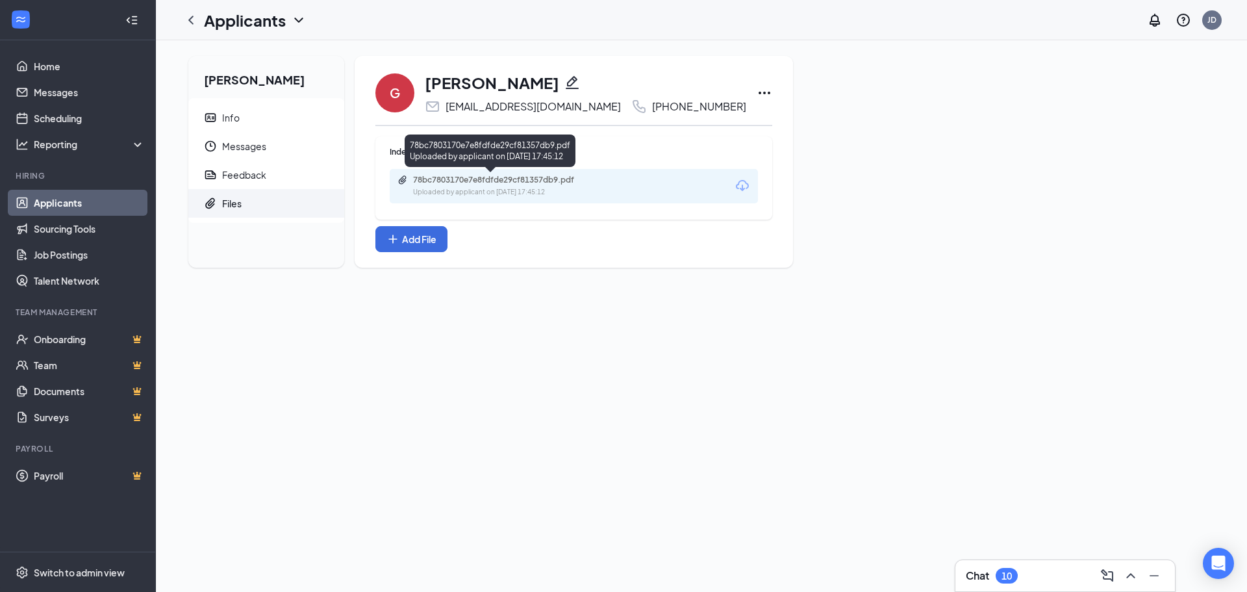
click at [514, 179] on div "78bc7803170e7e8fdfde29cf81357db9.pdf" at bounding box center [504, 180] width 182 height 10
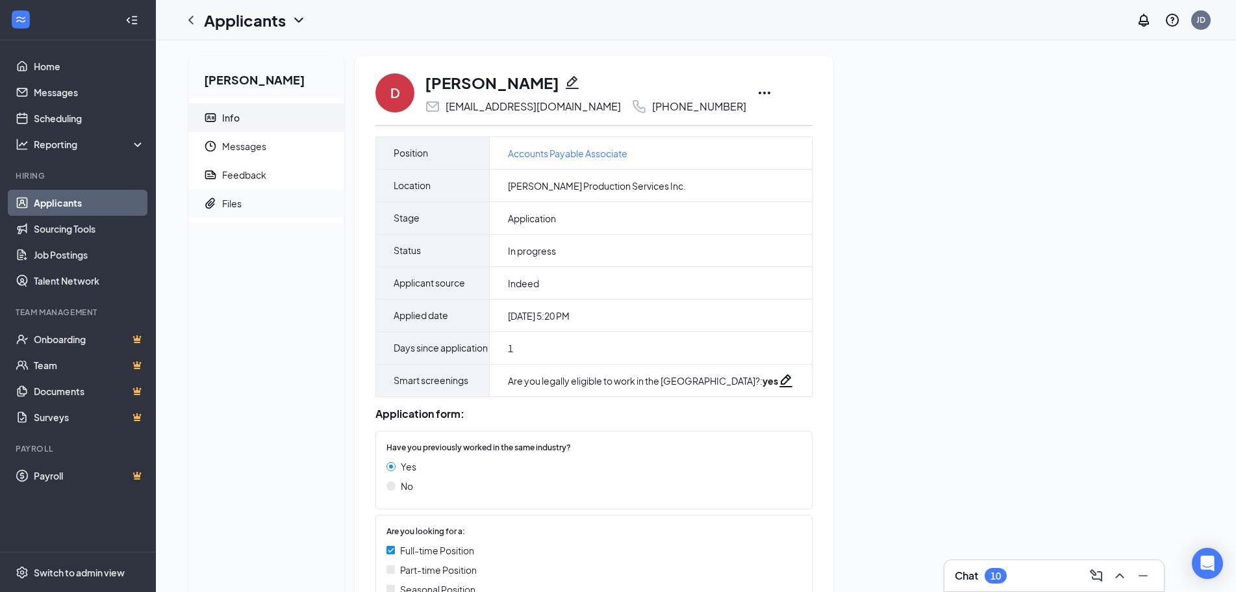
click at [235, 201] on div "Files" at bounding box center [231, 203] width 19 height 13
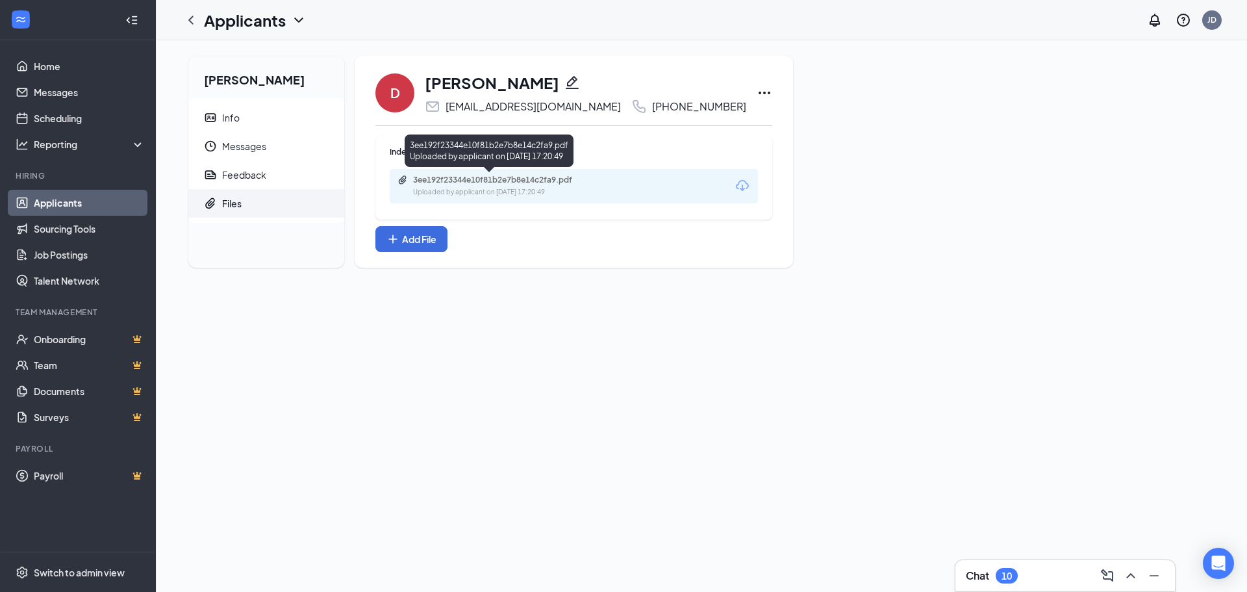
click at [490, 185] on div "3ee192f23344e10f81b2e7b8e14c2fa9.pdf Uploaded by applicant on Aug 25, 2025 at 1…" at bounding box center [503, 186] width 210 height 23
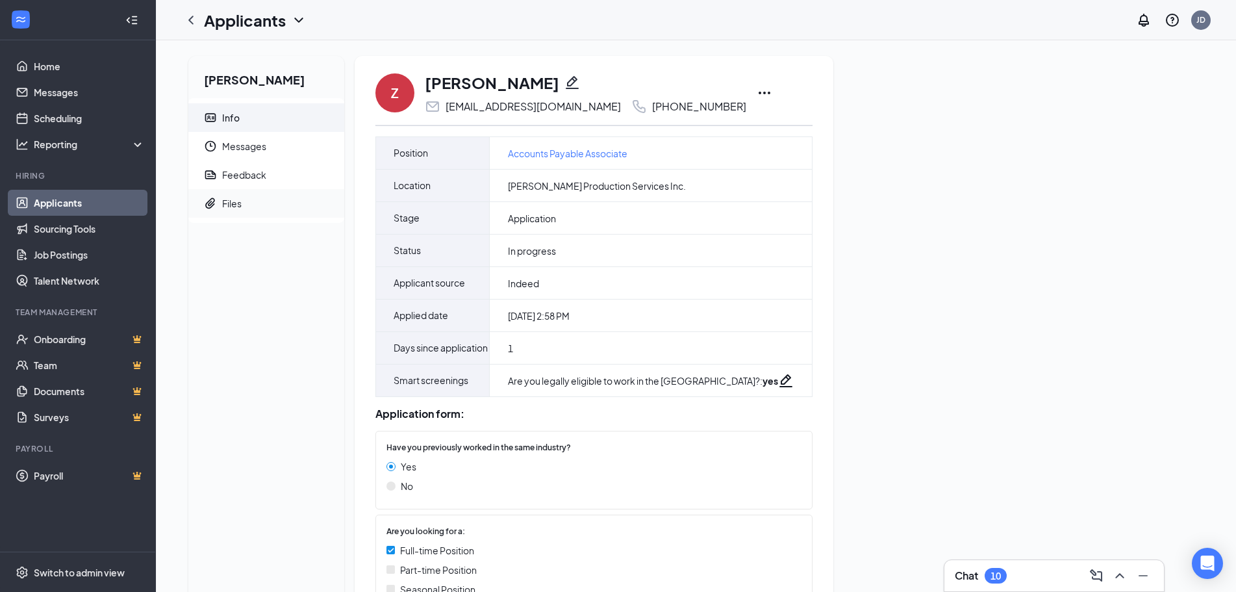
click at [235, 202] on div "Files" at bounding box center [231, 203] width 19 height 13
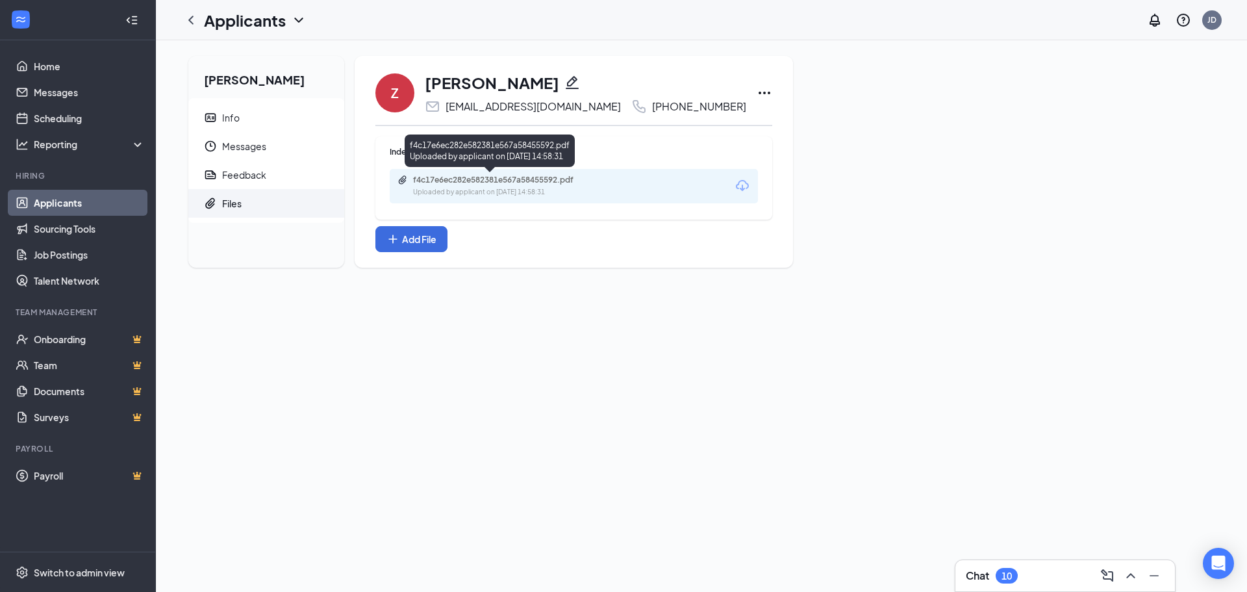
click at [534, 184] on div "f4c17e6ec282e582381e567a58455592.pdf" at bounding box center [504, 180] width 182 height 10
click at [55, 206] on link "Applicants" at bounding box center [89, 203] width 111 height 26
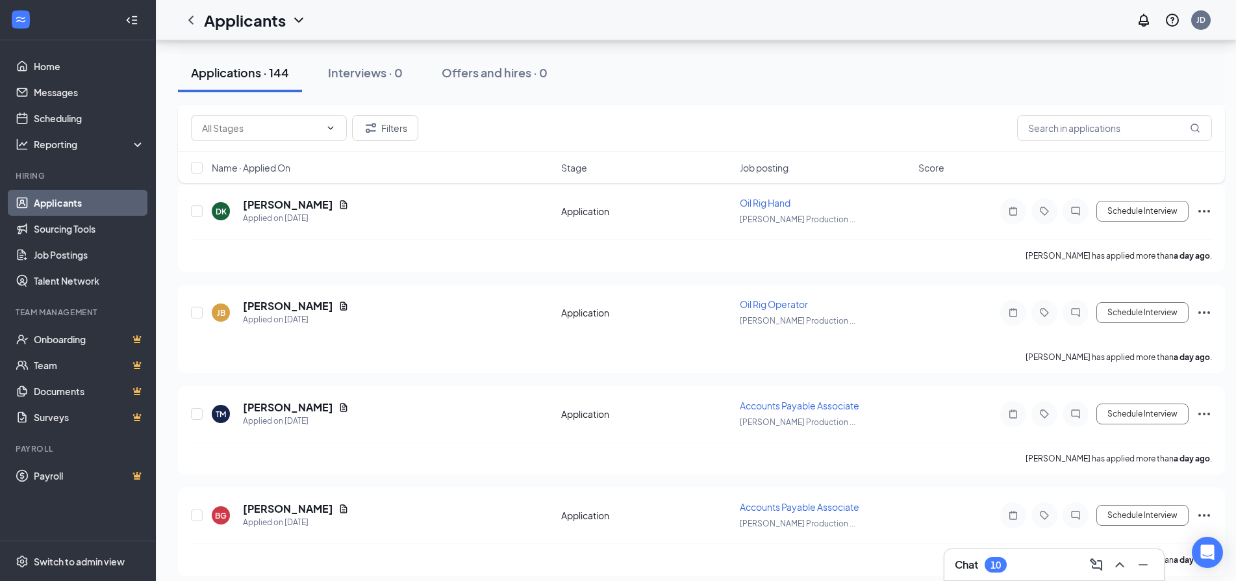
scroll to position [1752, 0]
